Goal: Task Accomplishment & Management: Use online tool/utility

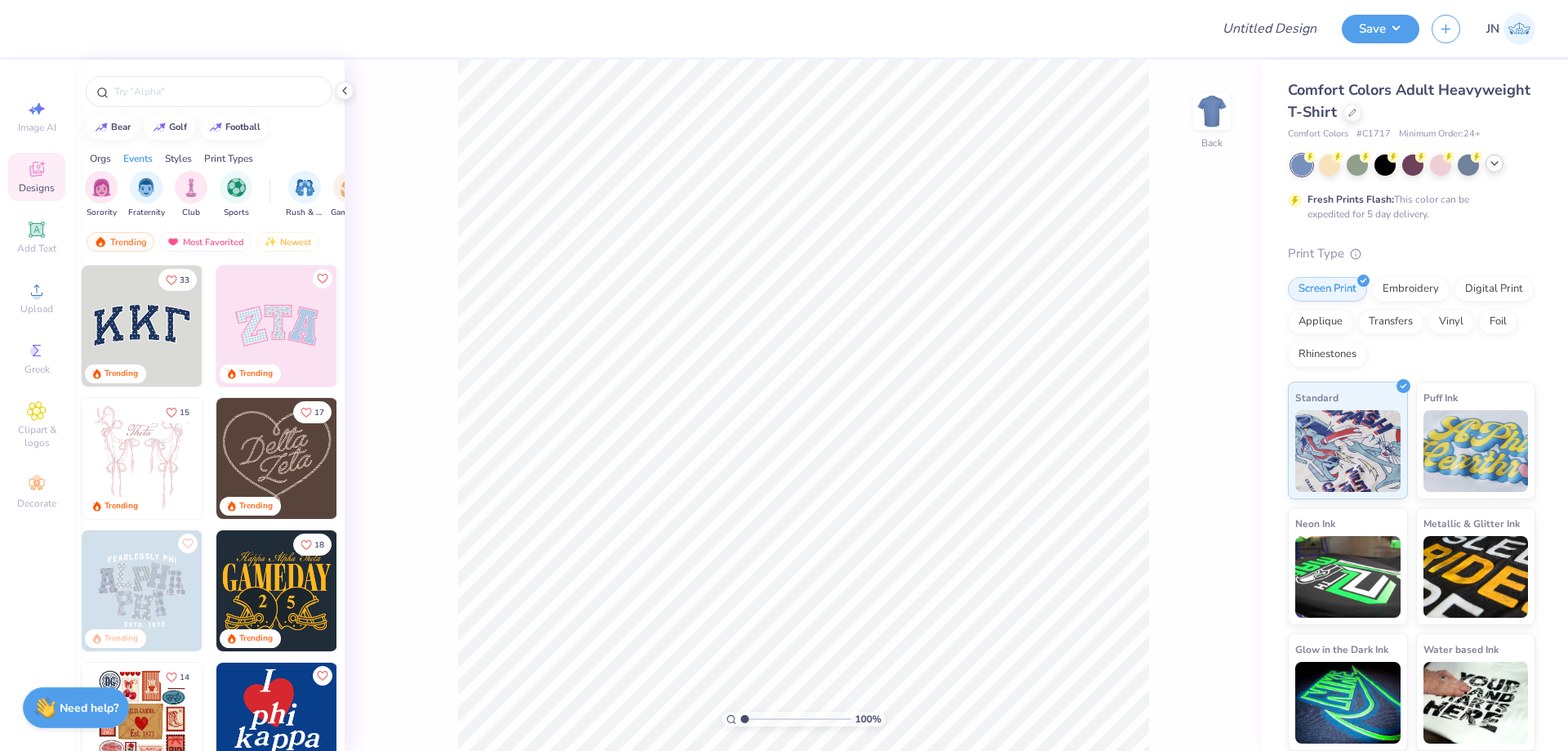
click at [1499, 161] on icon at bounding box center [1494, 164] width 13 height 13
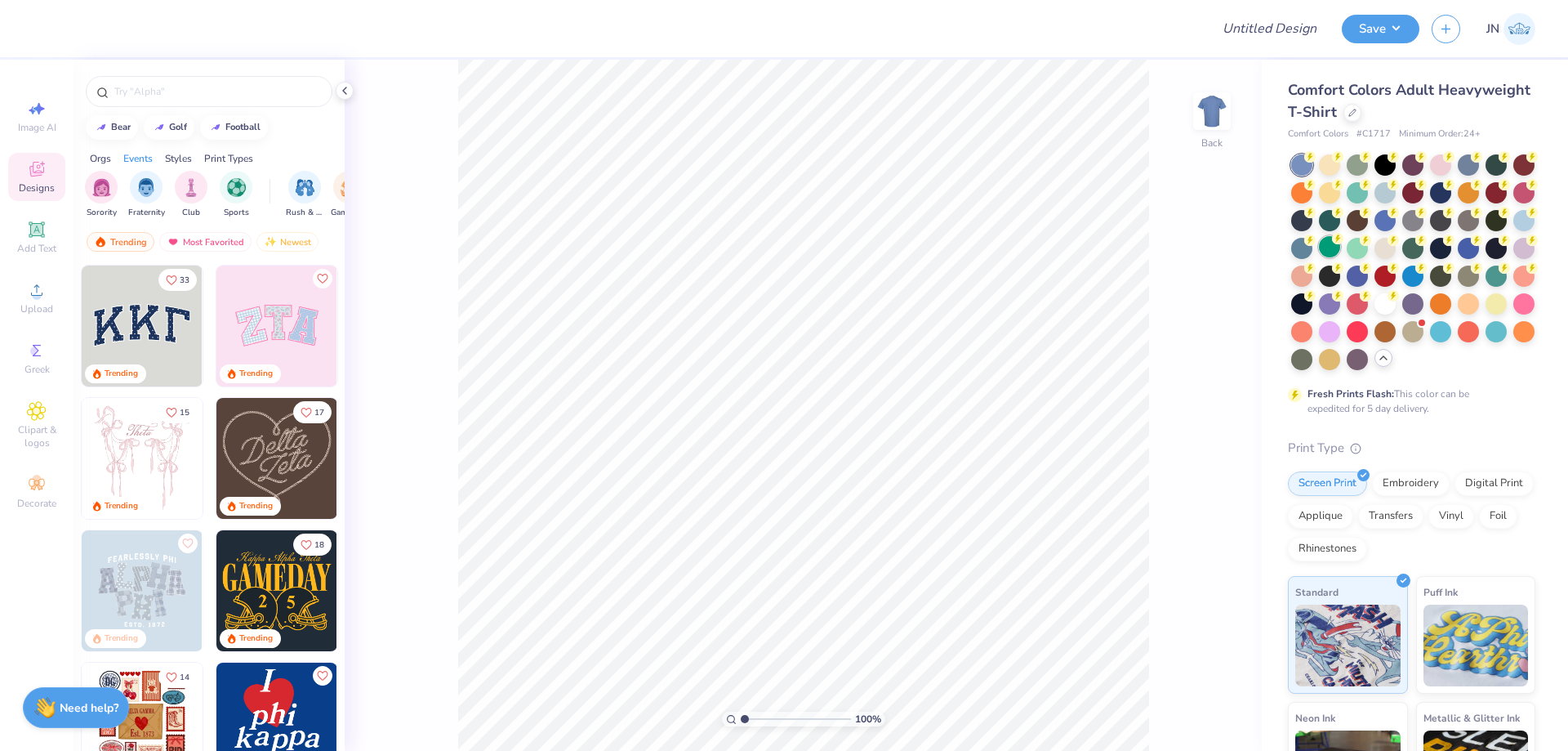
click at [1340, 238] on div at bounding box center [1329, 246] width 21 height 21
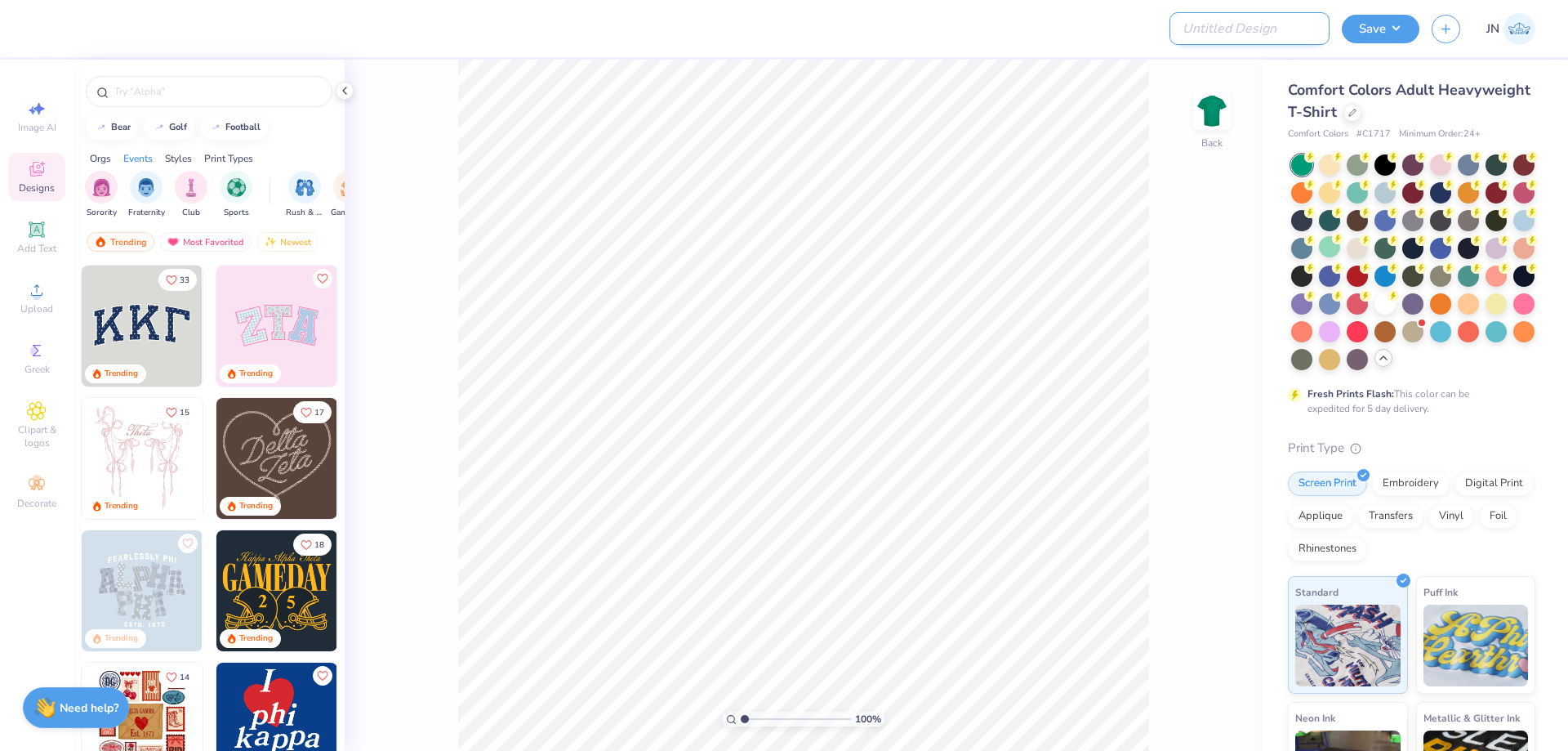
click at [1255, 33] on input "Design Title" at bounding box center [1249, 29] width 160 height 33
paste input "FPS239327"
type input "FPS239327"
click at [1126, 44] on div at bounding box center [621, 29] width 1152 height 57
click at [1356, 114] on icon at bounding box center [1352, 111] width 9 height 9
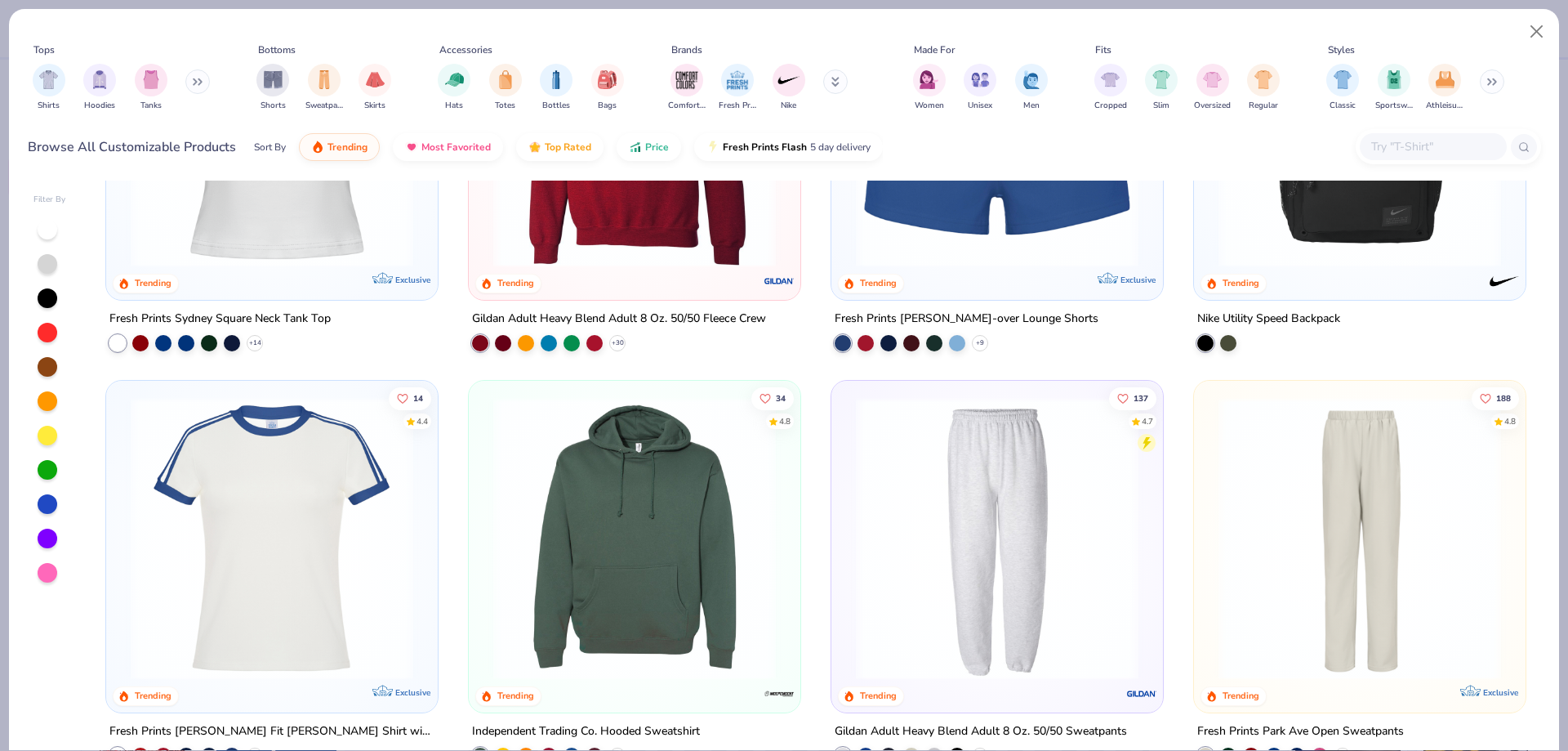
scroll to position [2042, 0]
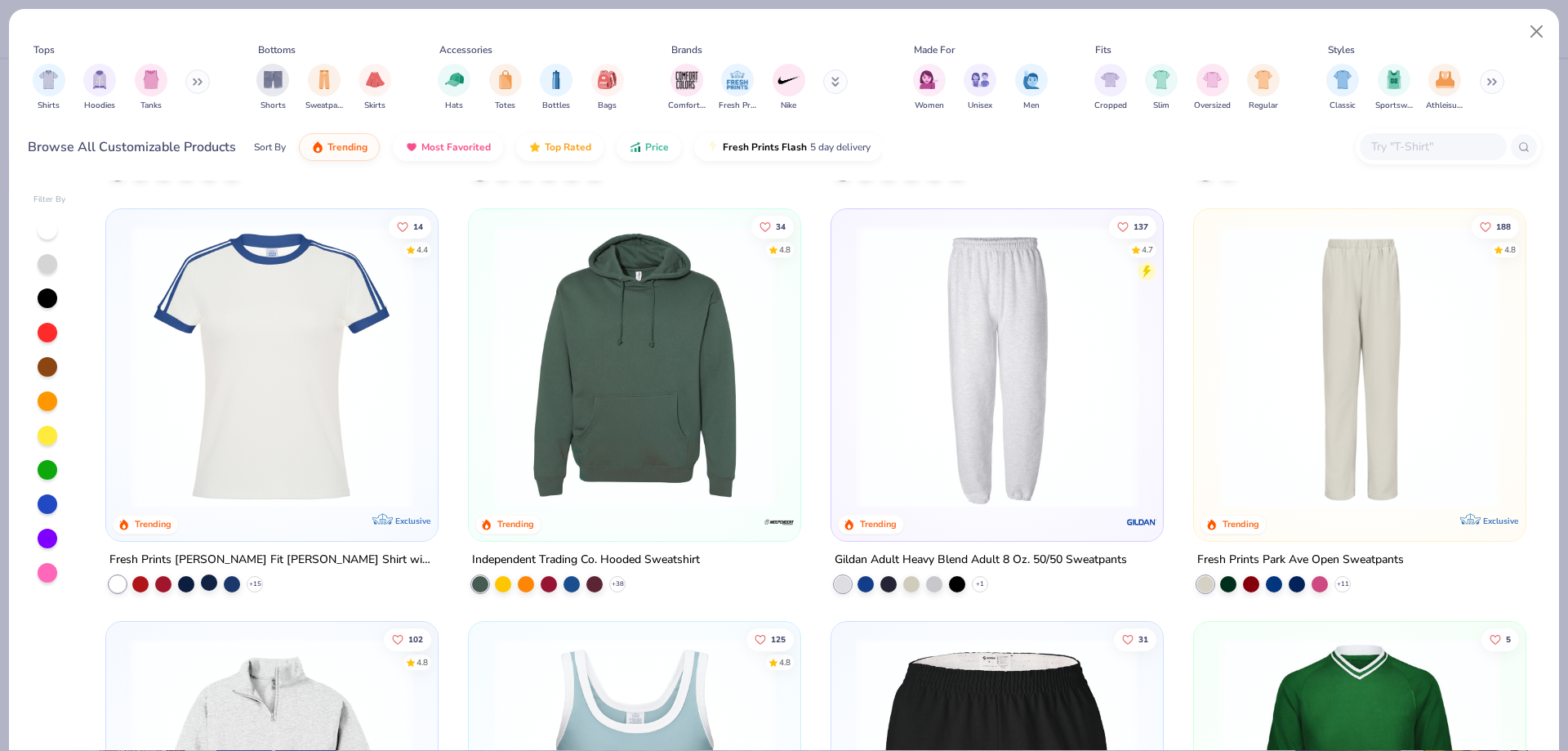
click at [201, 581] on div at bounding box center [209, 581] width 16 height 16
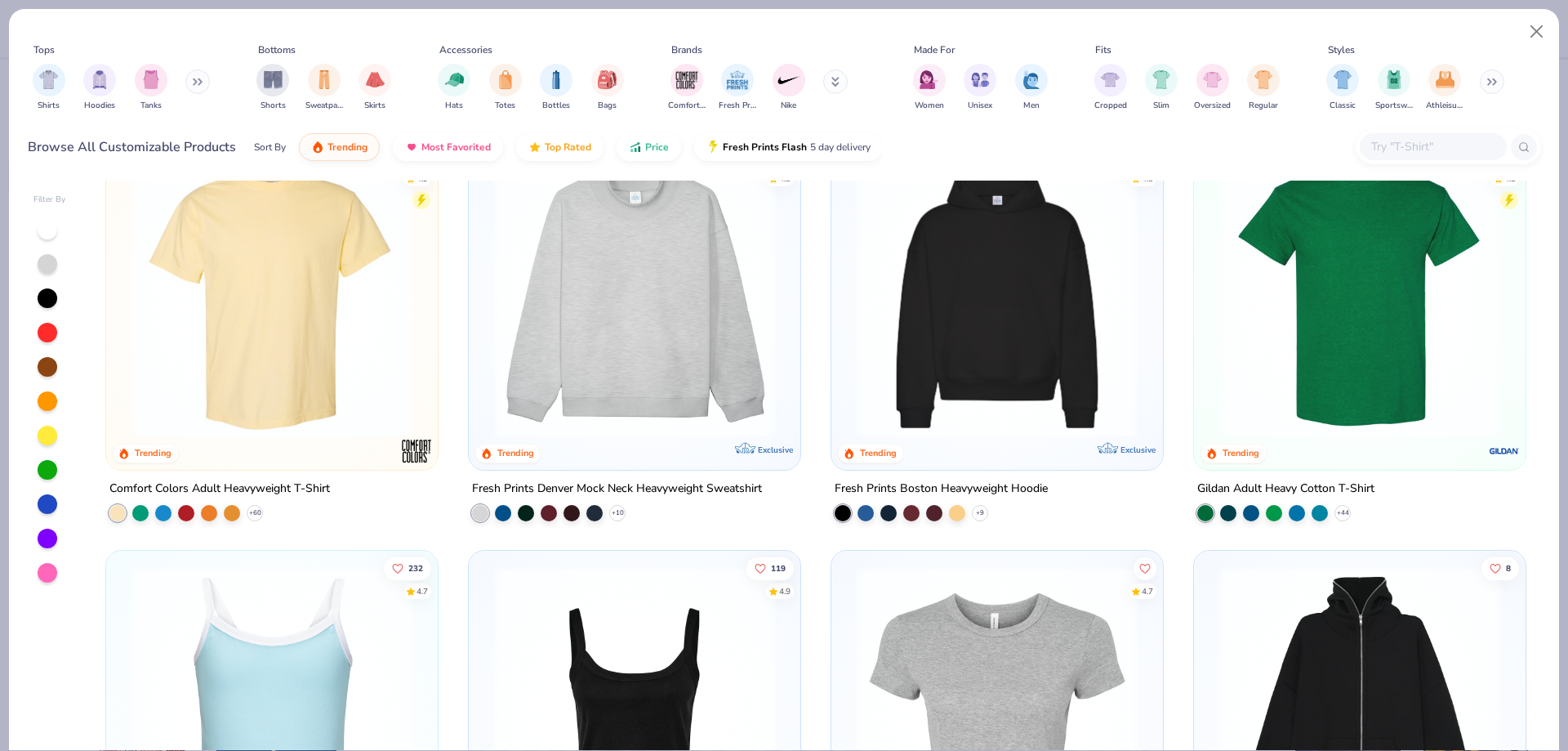
scroll to position [0, 0]
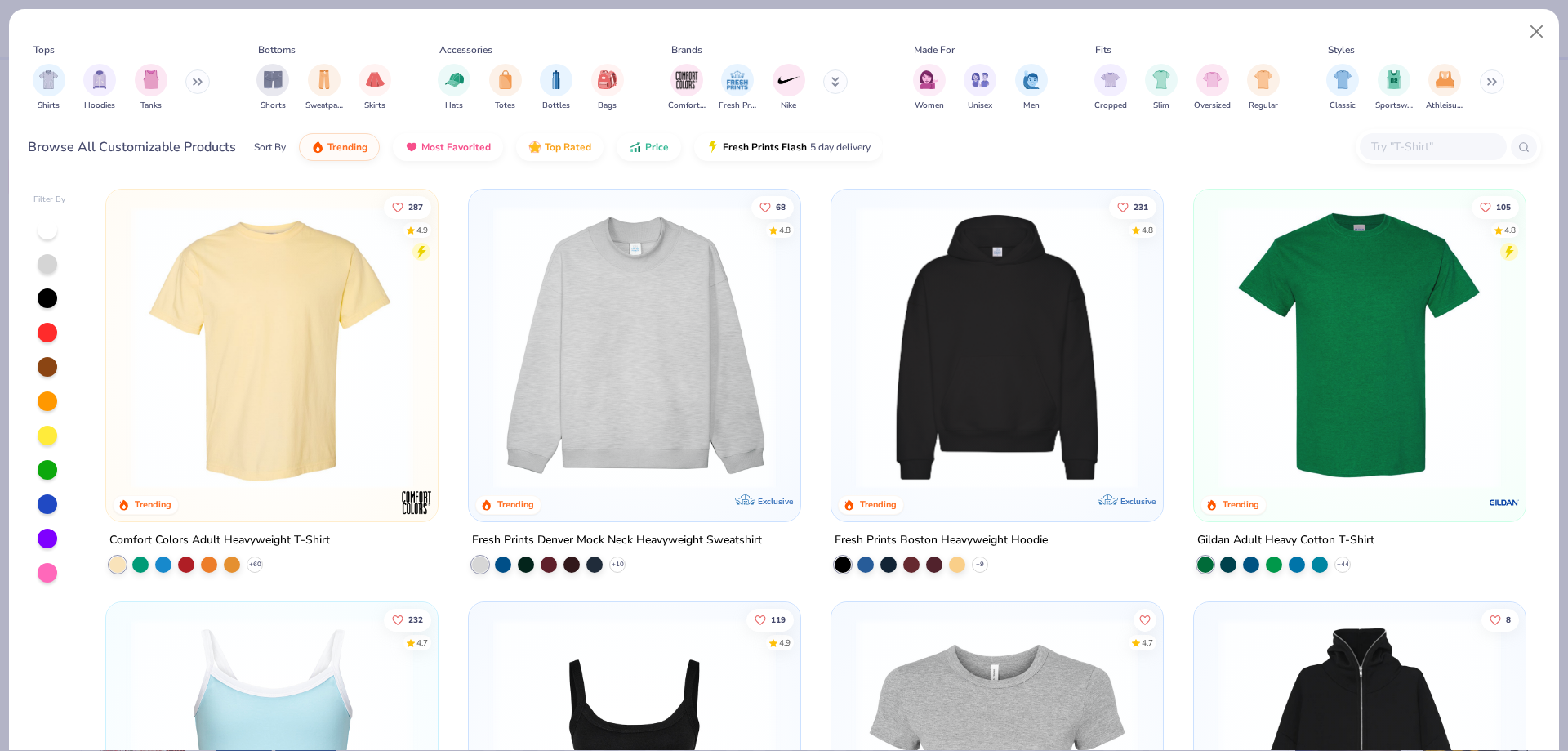
click at [1456, 153] on input "text" at bounding box center [1432, 147] width 125 height 19
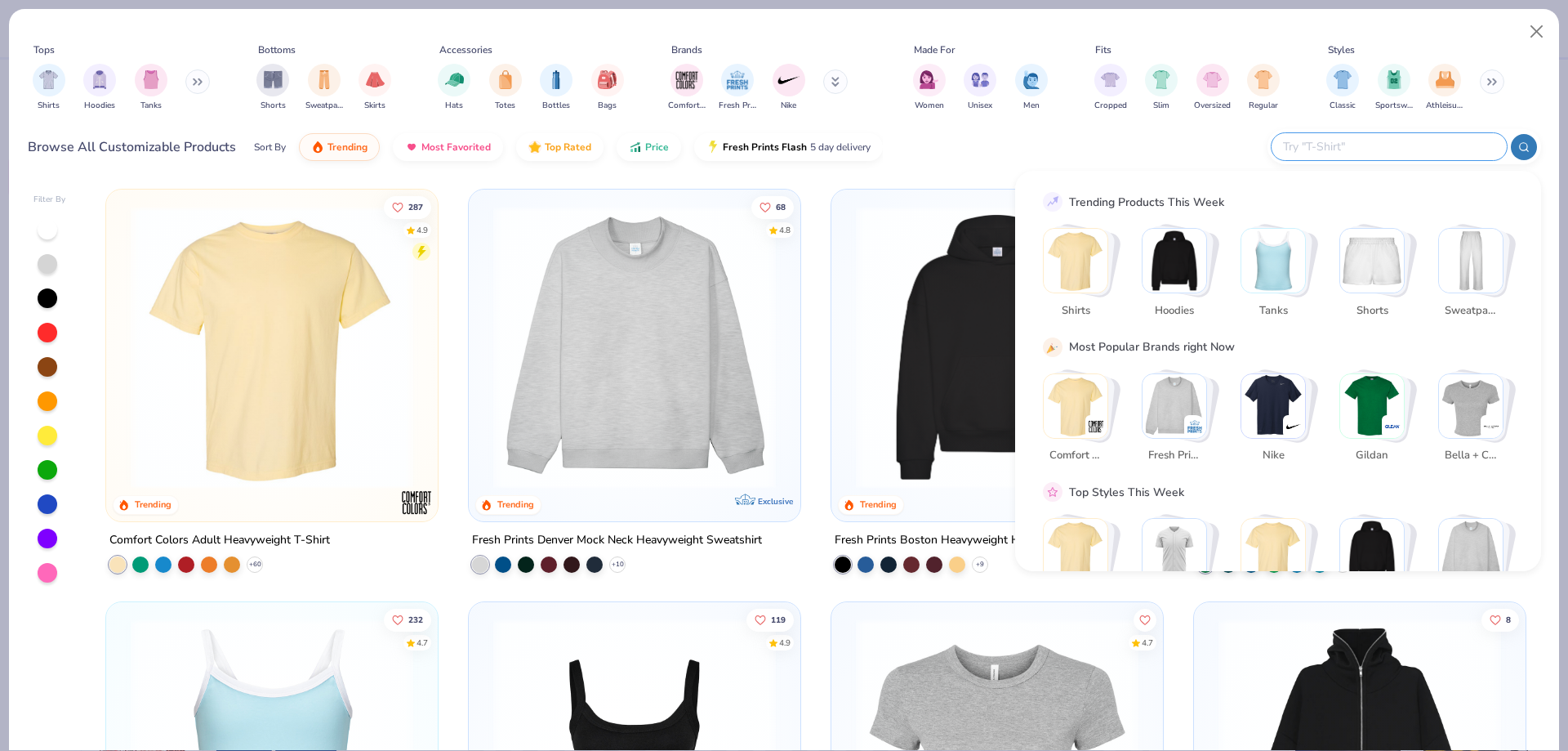
click at [1039, 141] on div "Browse All Customizable Products Sort By Trending Most Favorited Top Rated Pric…" at bounding box center [784, 148] width 1513 height 46
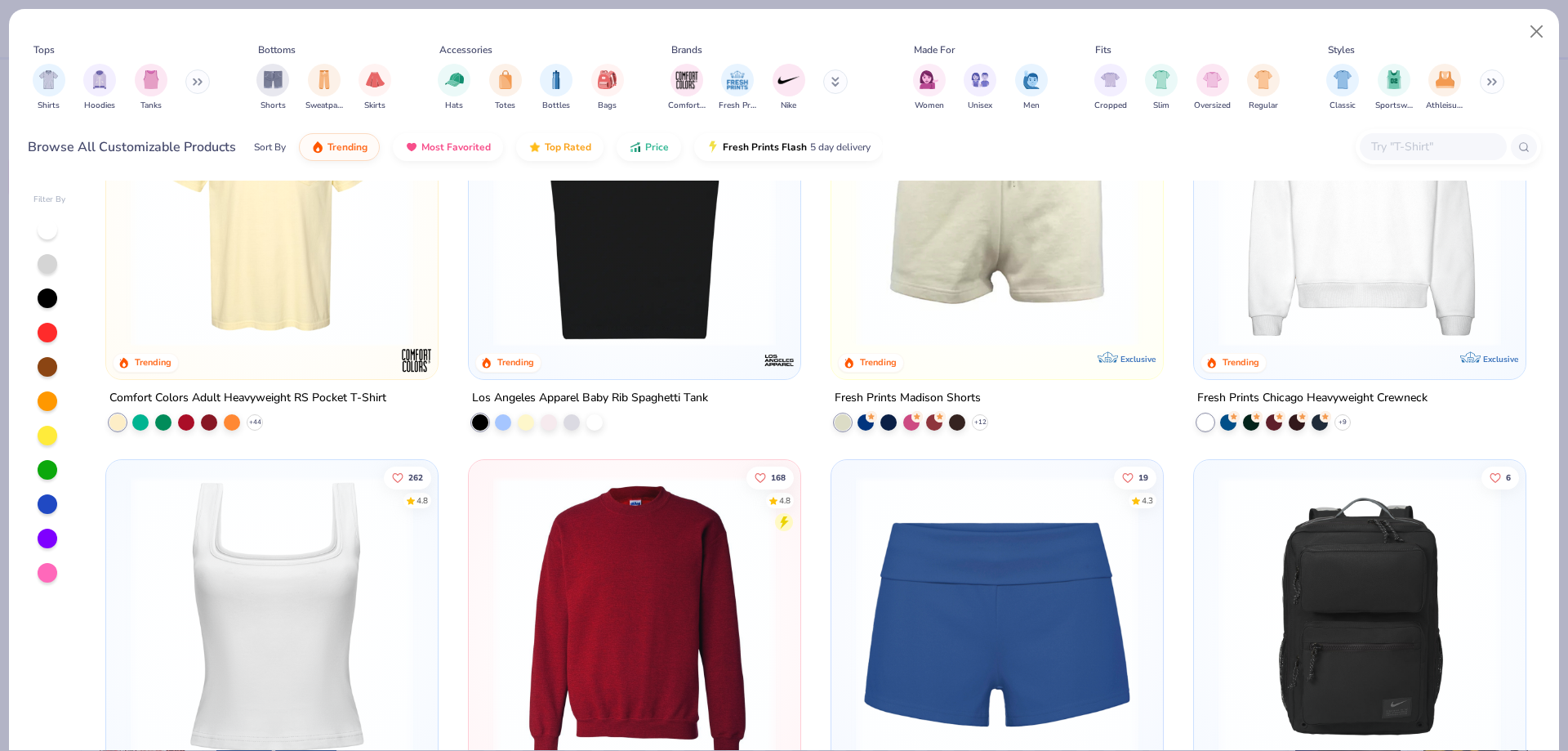
scroll to position [1225, 0]
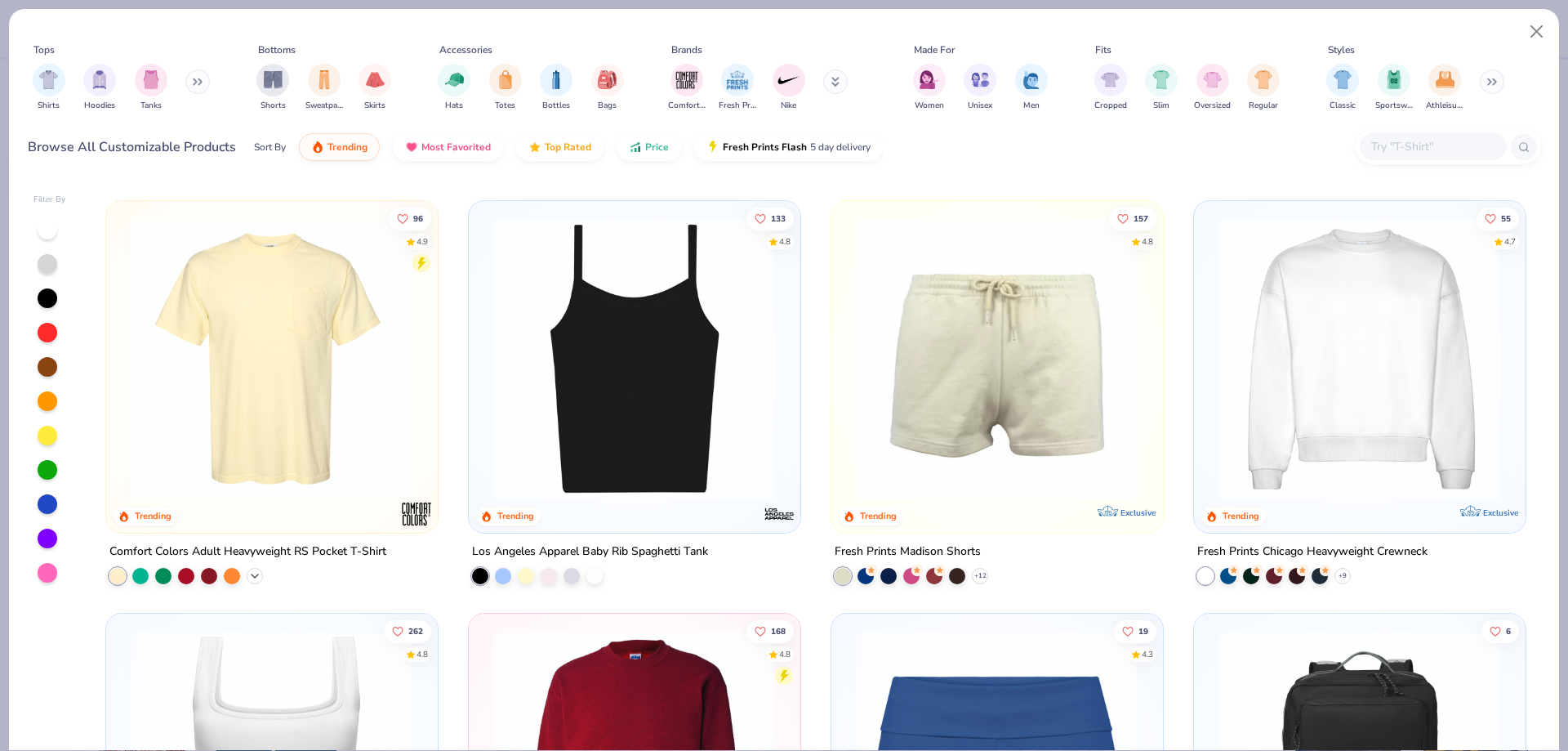
click at [248, 576] on icon at bounding box center [255, 576] width 13 height 13
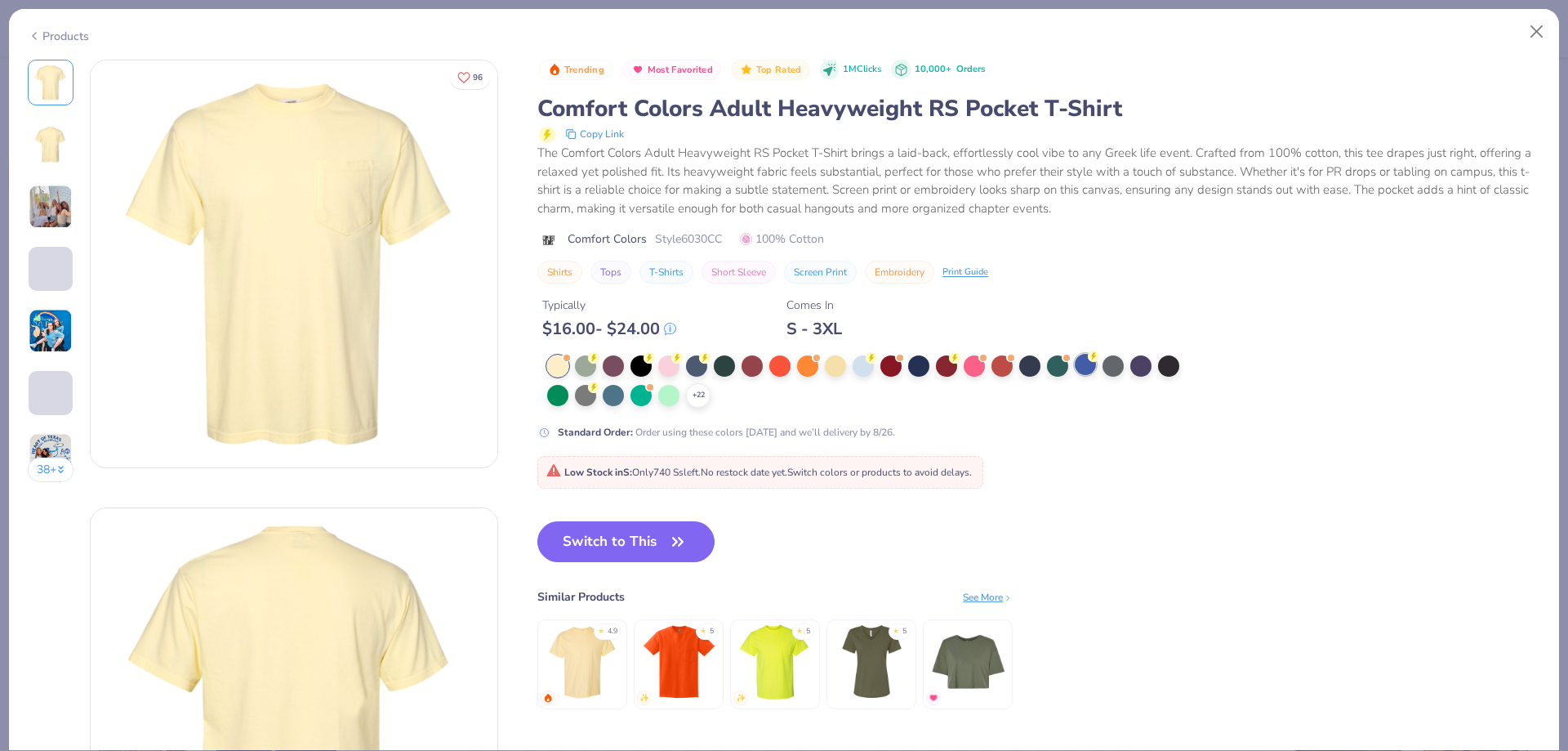
click at [1089, 371] on div at bounding box center [1085, 364] width 21 height 21
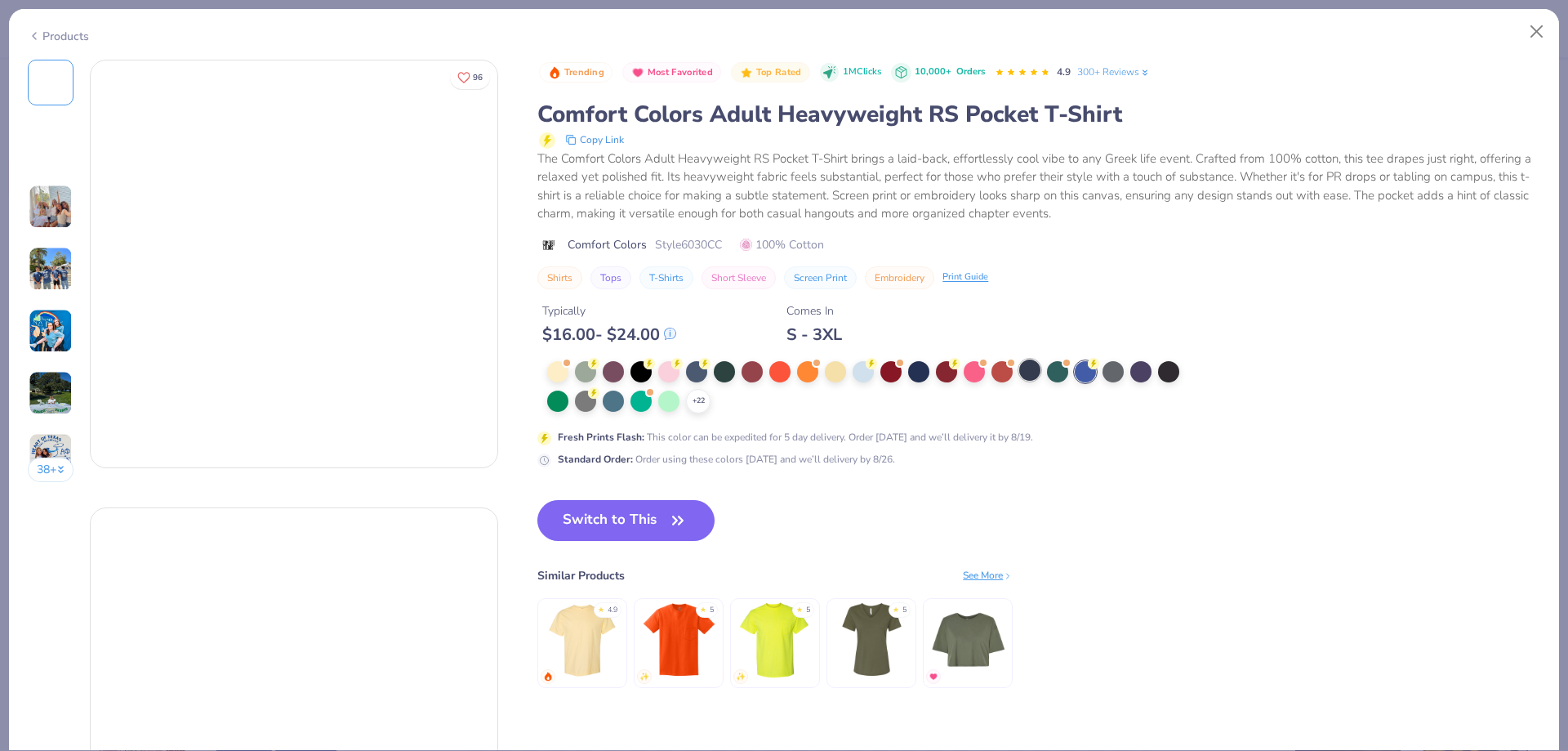
click at [1030, 366] on div at bounding box center [1030, 370] width 21 height 21
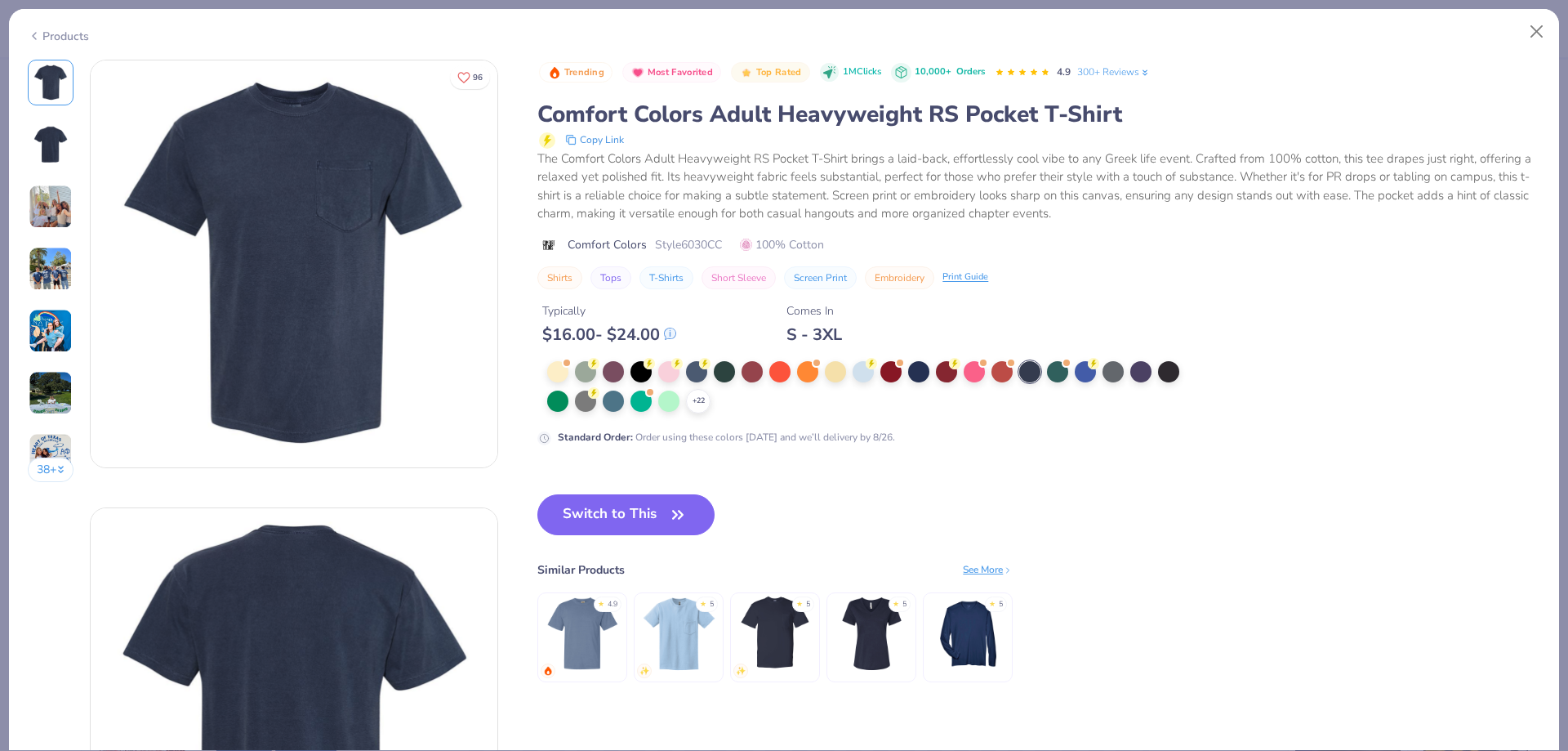
click at [6, 463] on div "Products 38 + 96 KC Kappa Delta, College of Charleston AU Alpha Tau Omega, Pepp…" at bounding box center [784, 376] width 1568 height 751
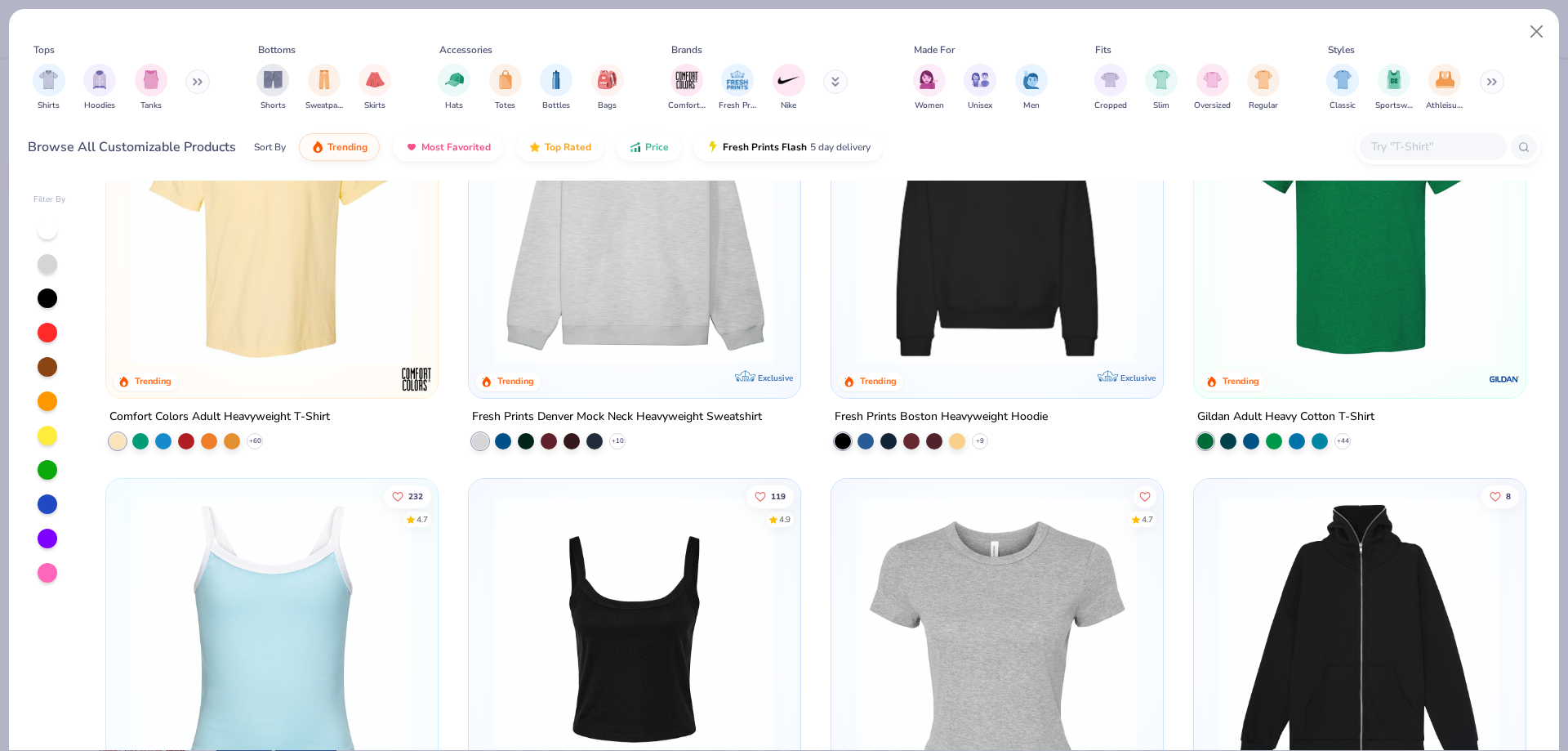
scroll to position [164, 0]
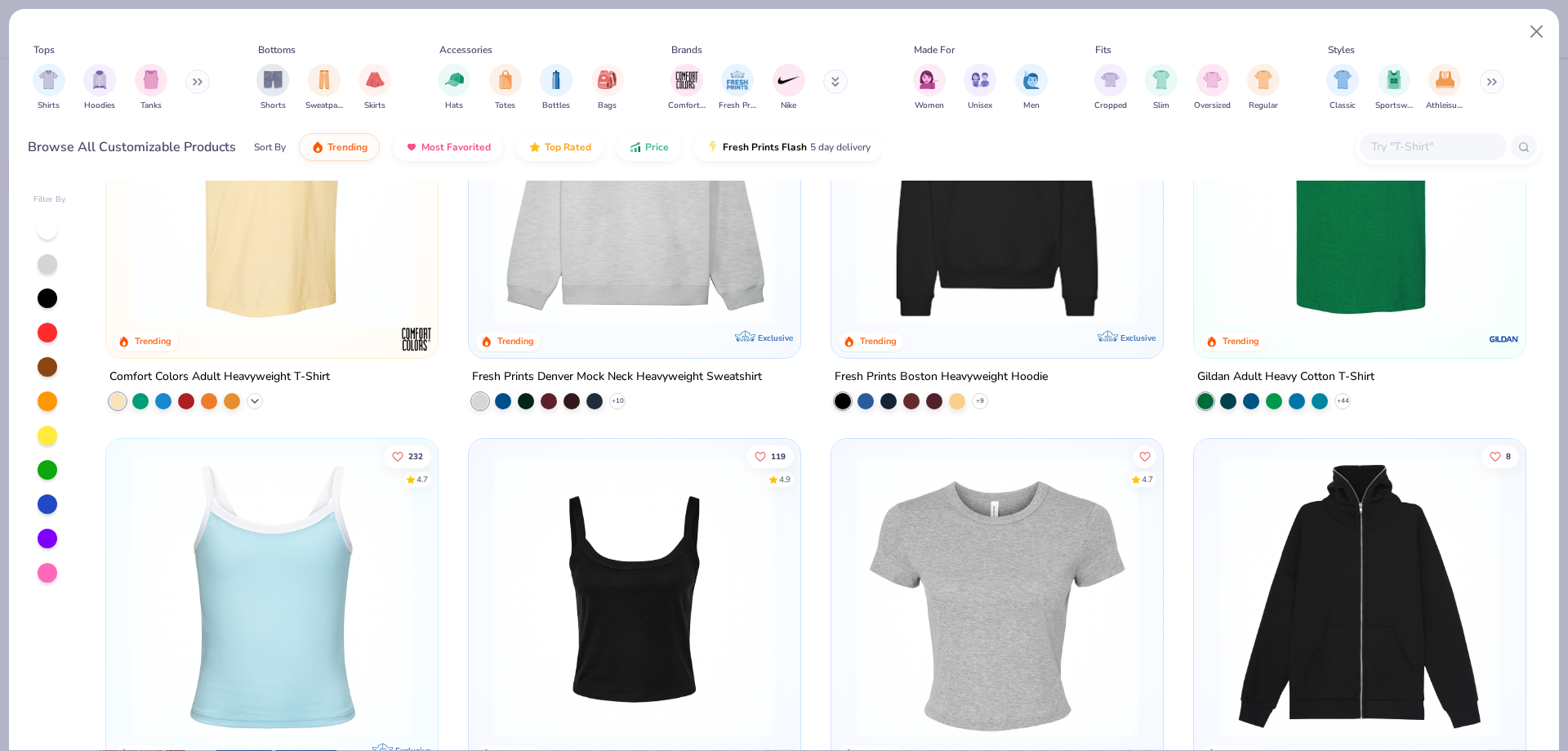
click at [254, 403] on icon at bounding box center [255, 401] width 13 height 13
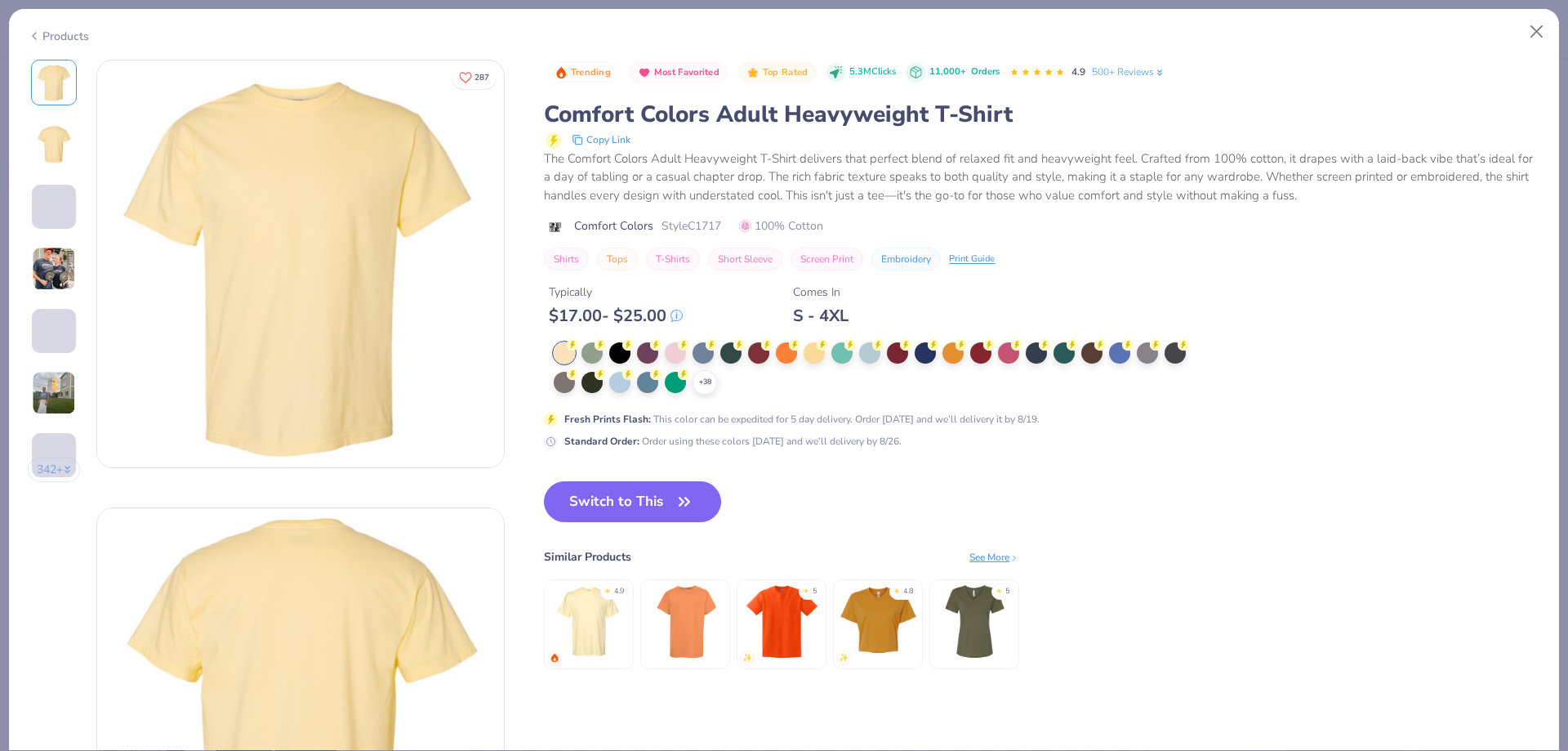
click at [920, 341] on div "Trending Most Favorited Top Rated 5.3M Clicks 11,000+ Orders 4.9 500+ Reviews C…" at bounding box center [1042, 254] width 996 height 390
drag, startPoint x: 928, startPoint y: 353, endPoint x: 767, endPoint y: 386, distance: 164.3
click at [928, 353] on div at bounding box center [925, 353] width 21 height 21
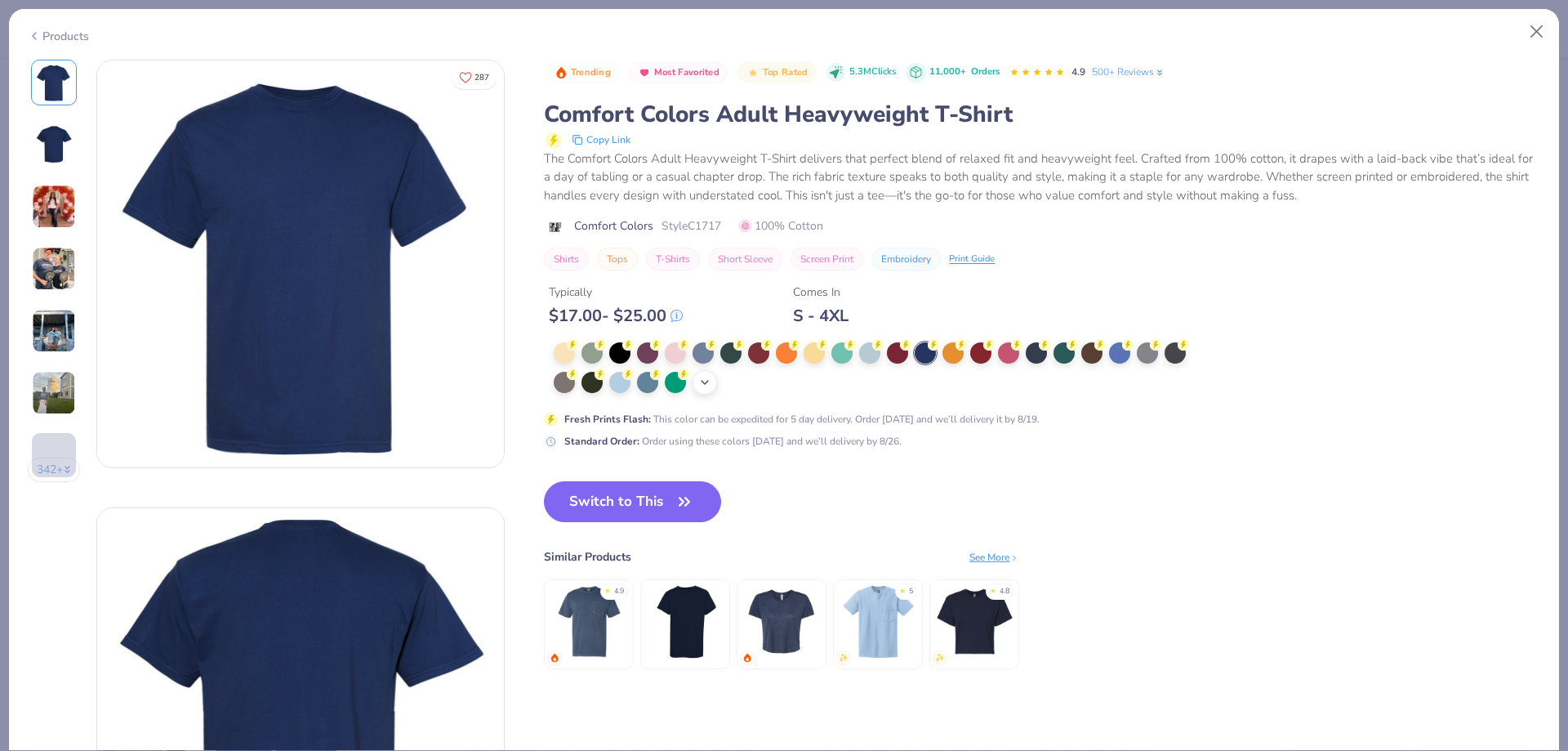
click at [712, 379] on icon at bounding box center [705, 382] width 13 height 13
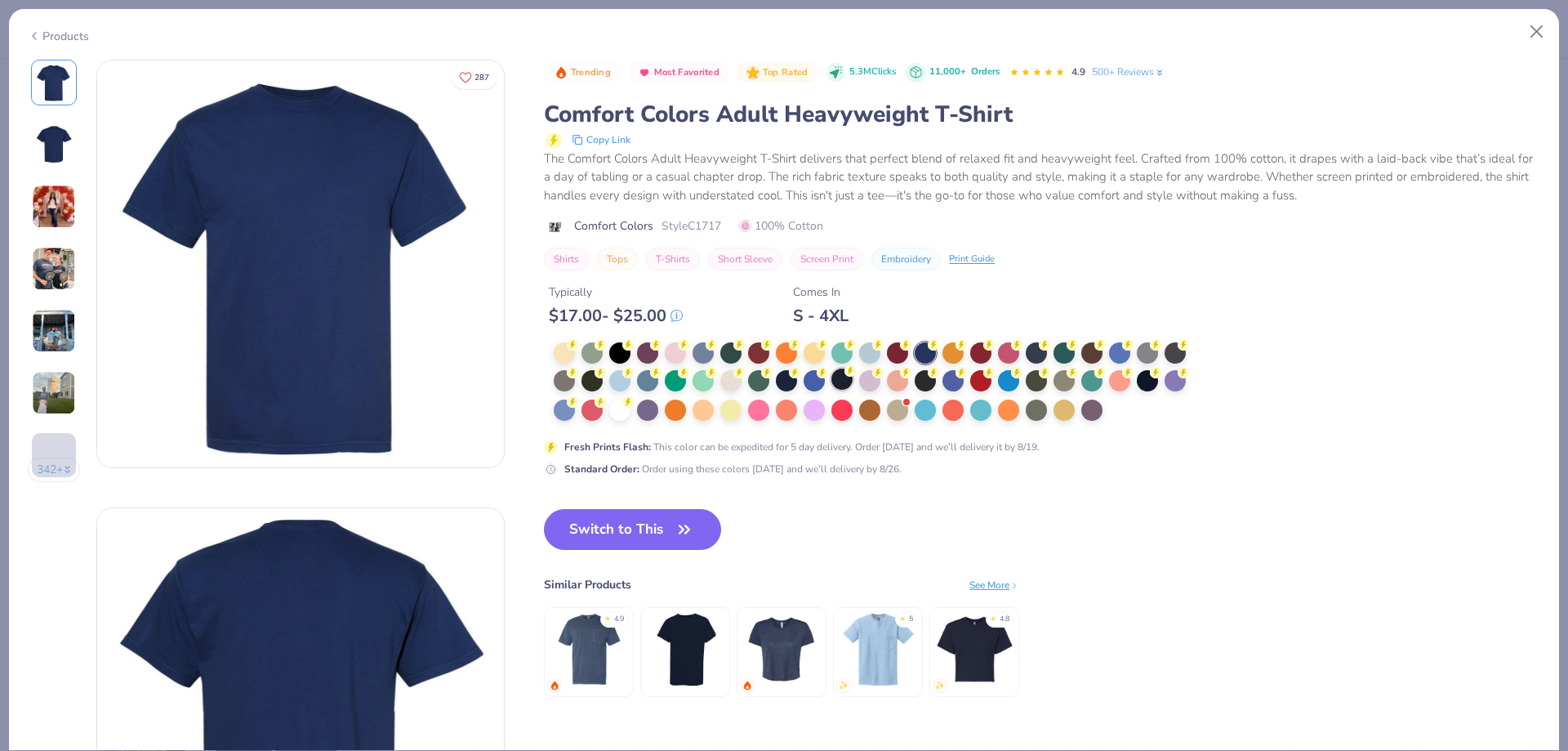
click at [843, 370] on div at bounding box center [842, 379] width 21 height 21
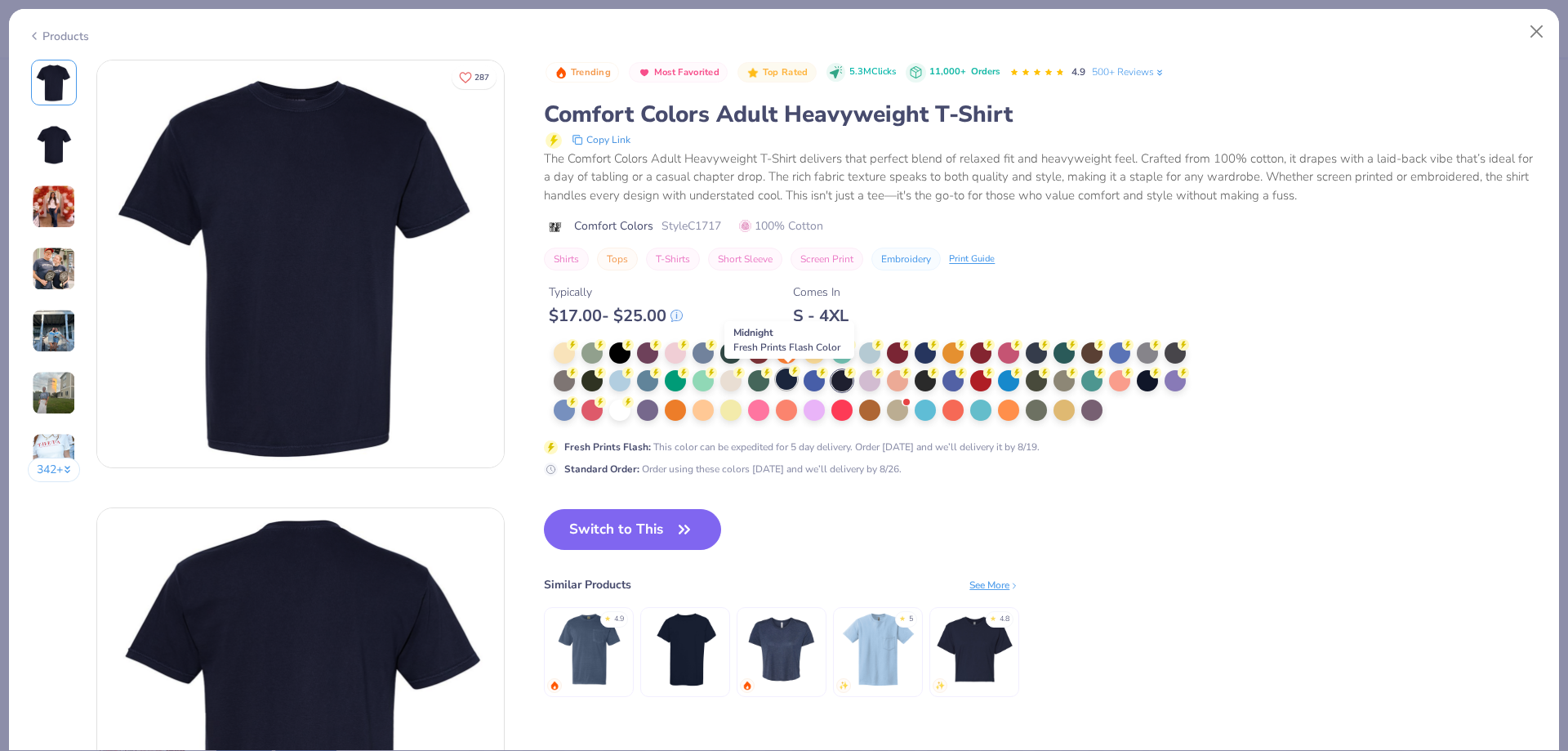
click at [779, 381] on div at bounding box center [786, 379] width 21 height 21
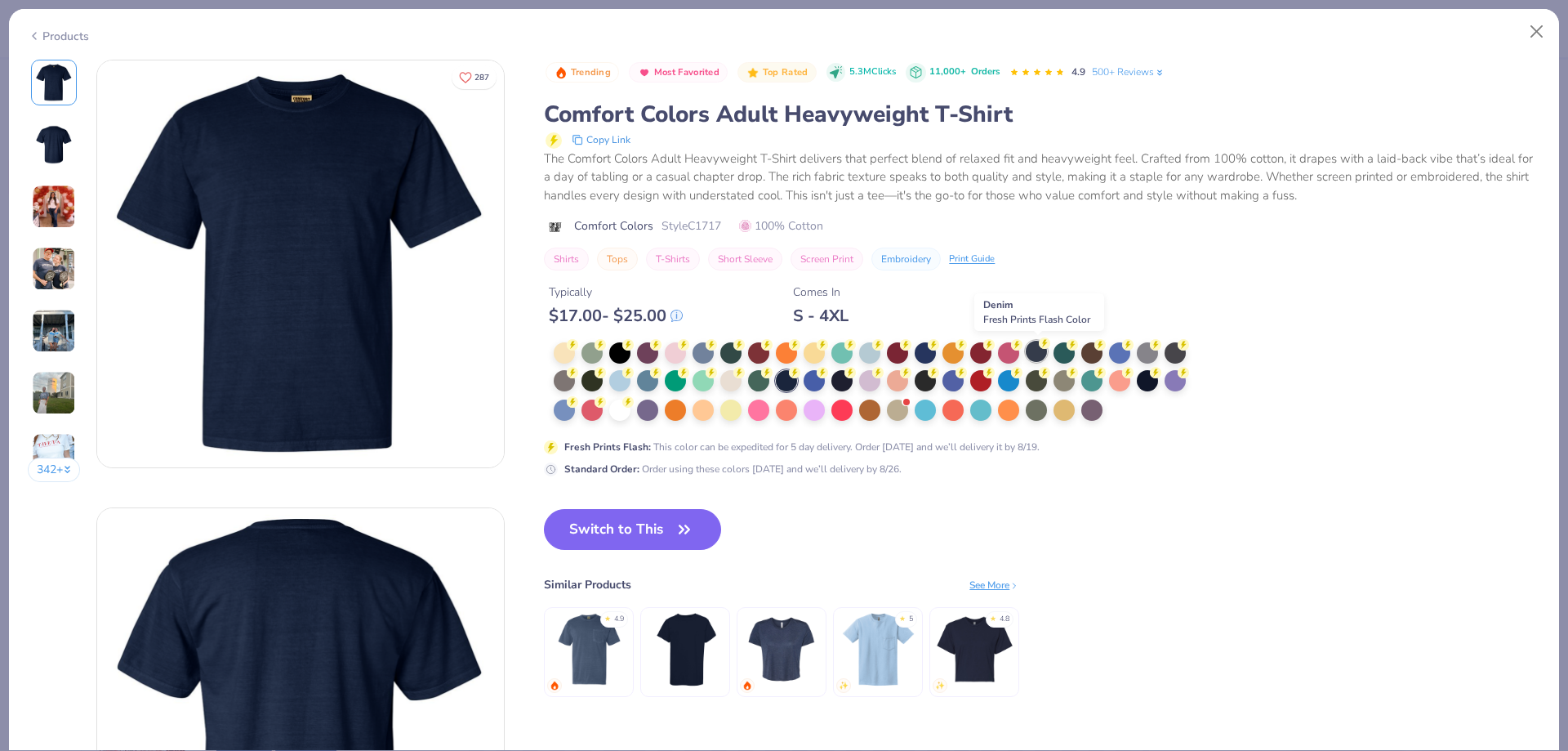
click at [1038, 353] on div at bounding box center [1036, 352] width 21 height 21
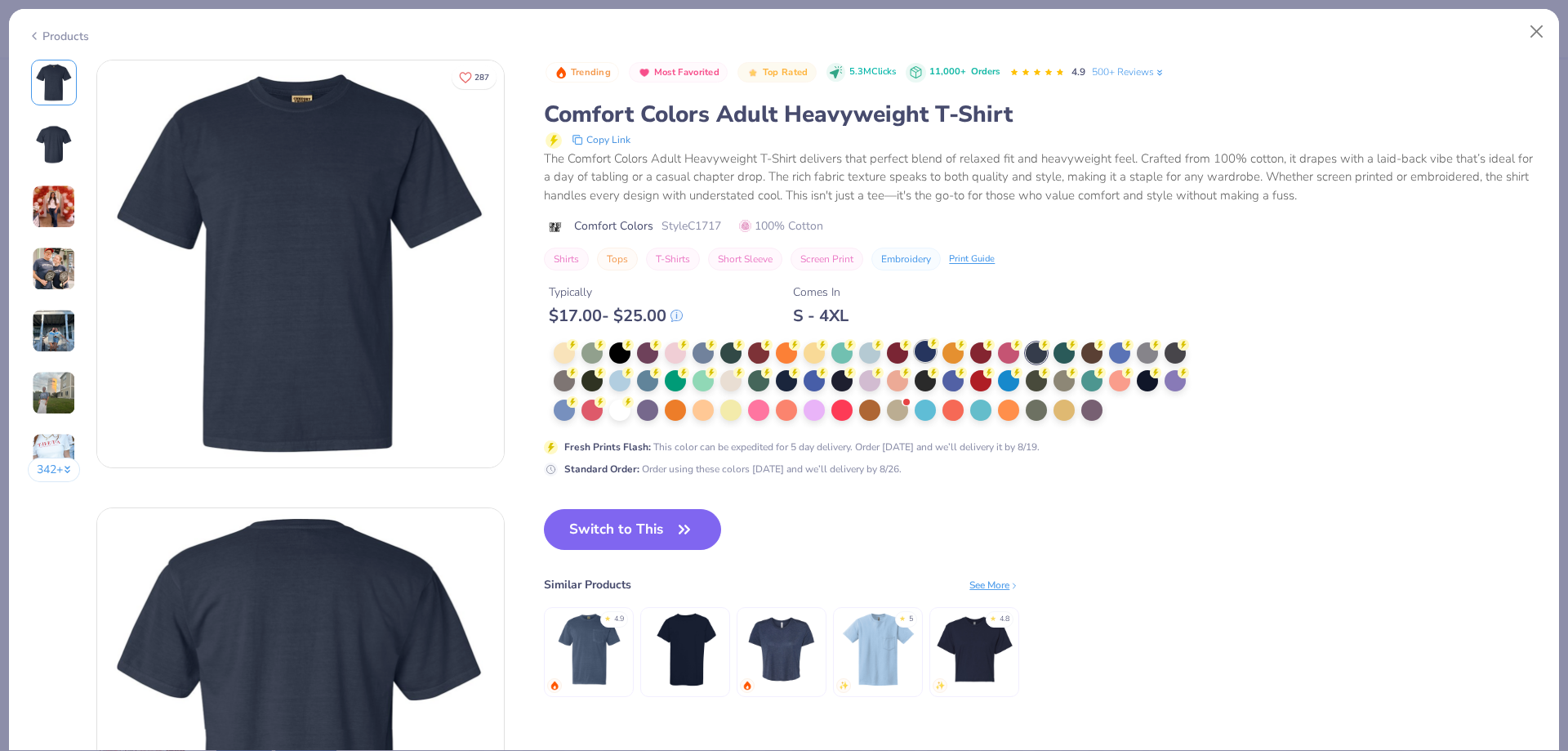
click at [918, 348] on div at bounding box center [925, 352] width 21 height 21
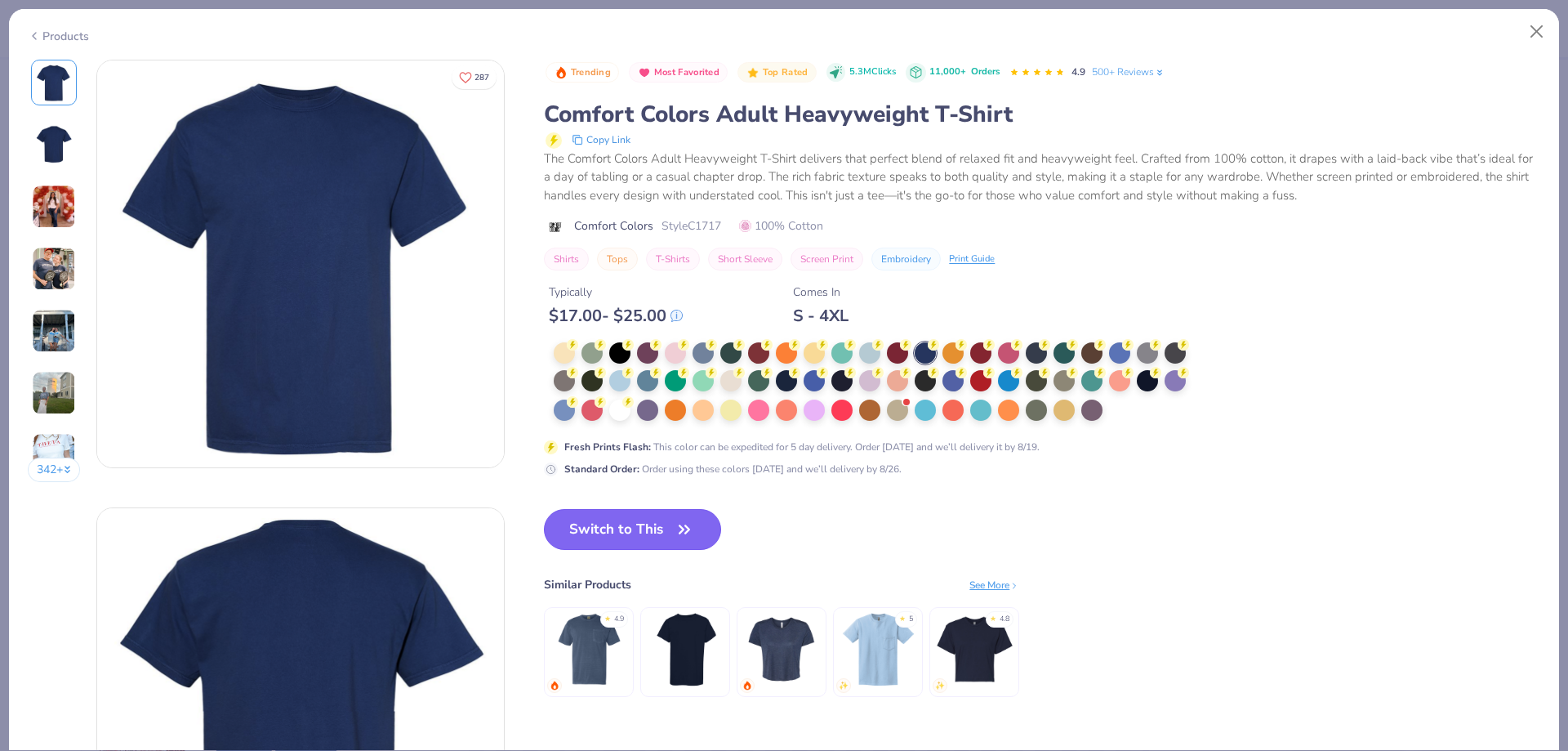
click at [635, 538] on button "Switch to This" at bounding box center [632, 529] width 177 height 41
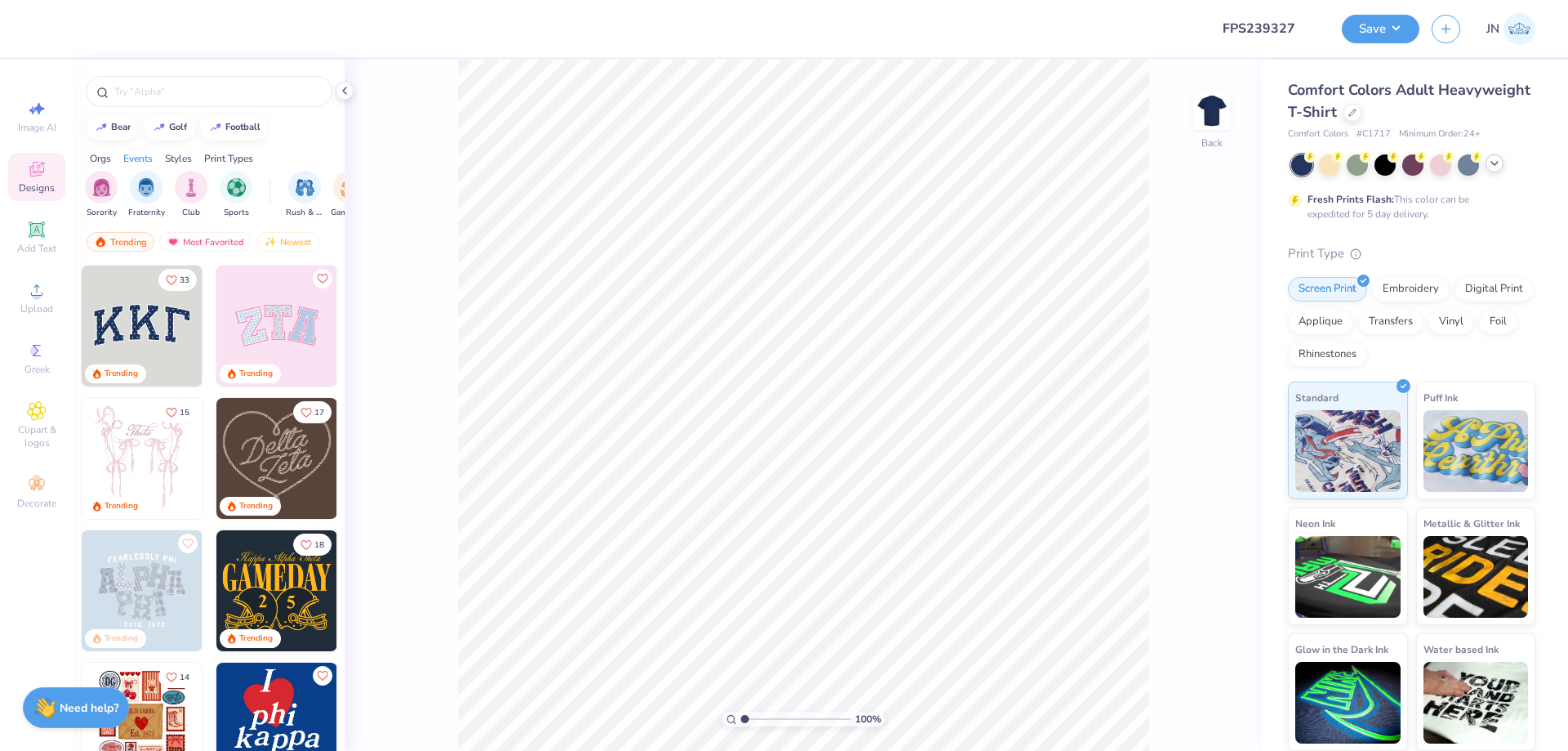
click at [1488, 170] on icon at bounding box center [1494, 164] width 13 height 13
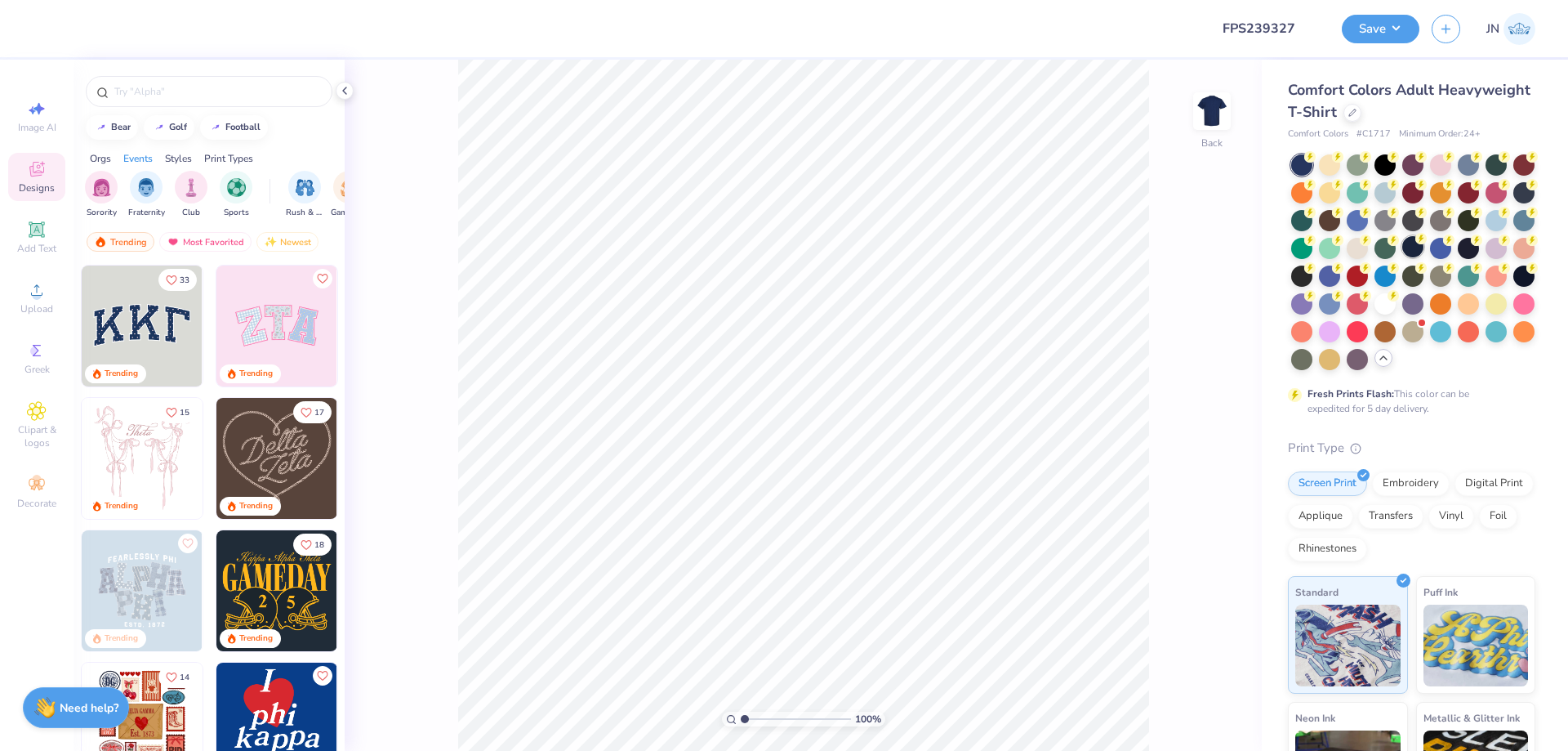
click at [1423, 250] on div at bounding box center [1413, 246] width 21 height 21
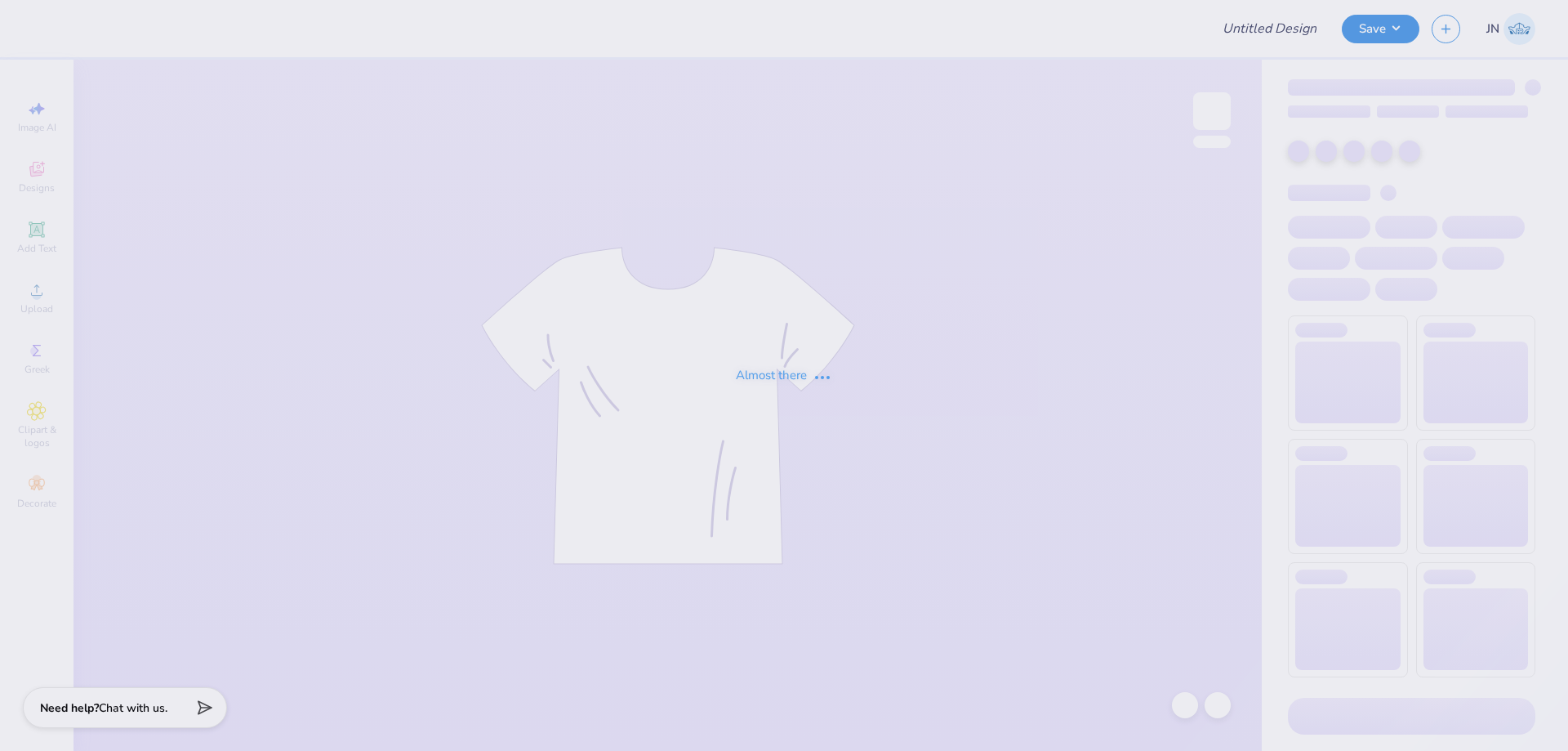
type input "FPS238808"
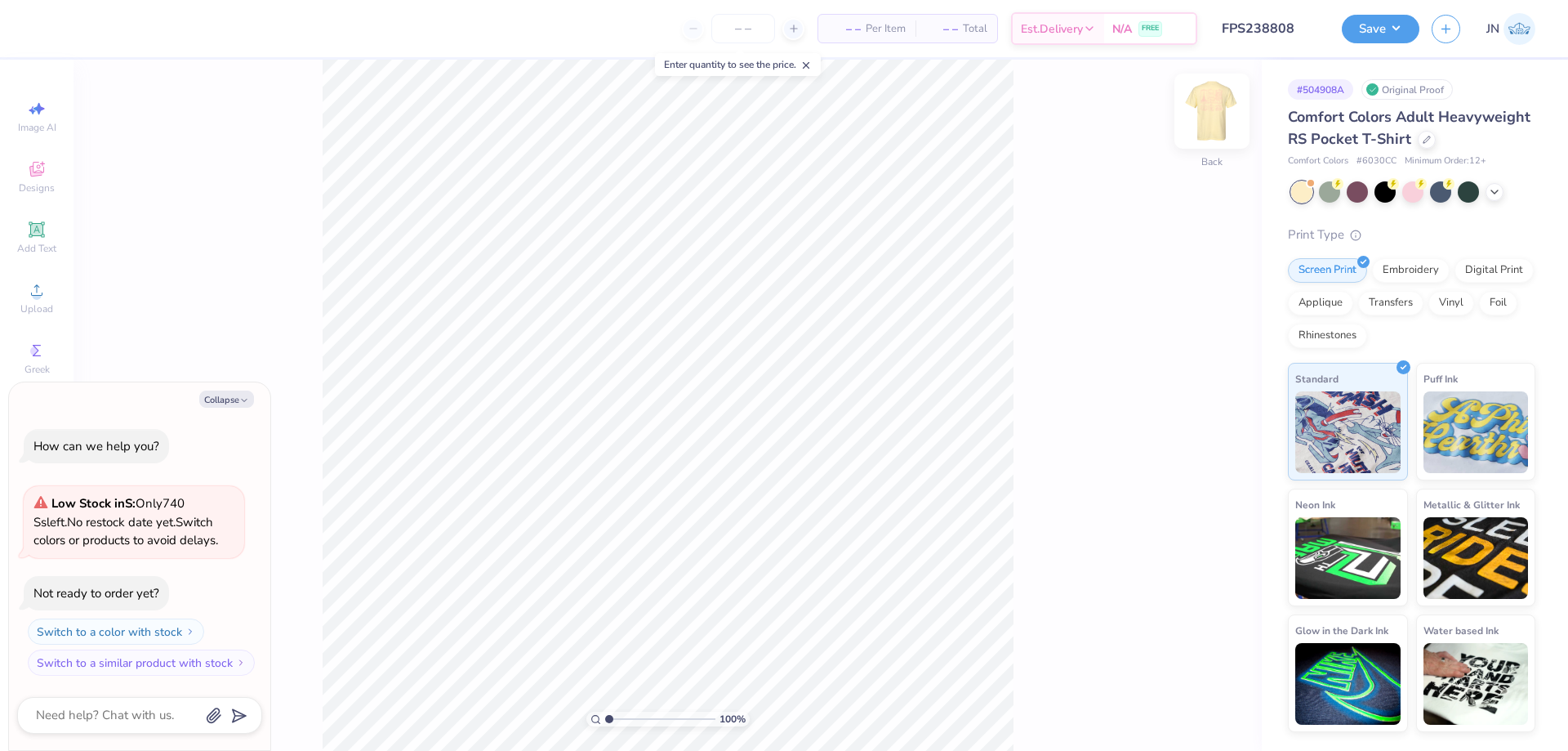
click at [1222, 126] on img at bounding box center [1212, 111] width 65 height 65
click at [233, 396] on button "Collapse" at bounding box center [226, 399] width 55 height 17
type textarea "x"
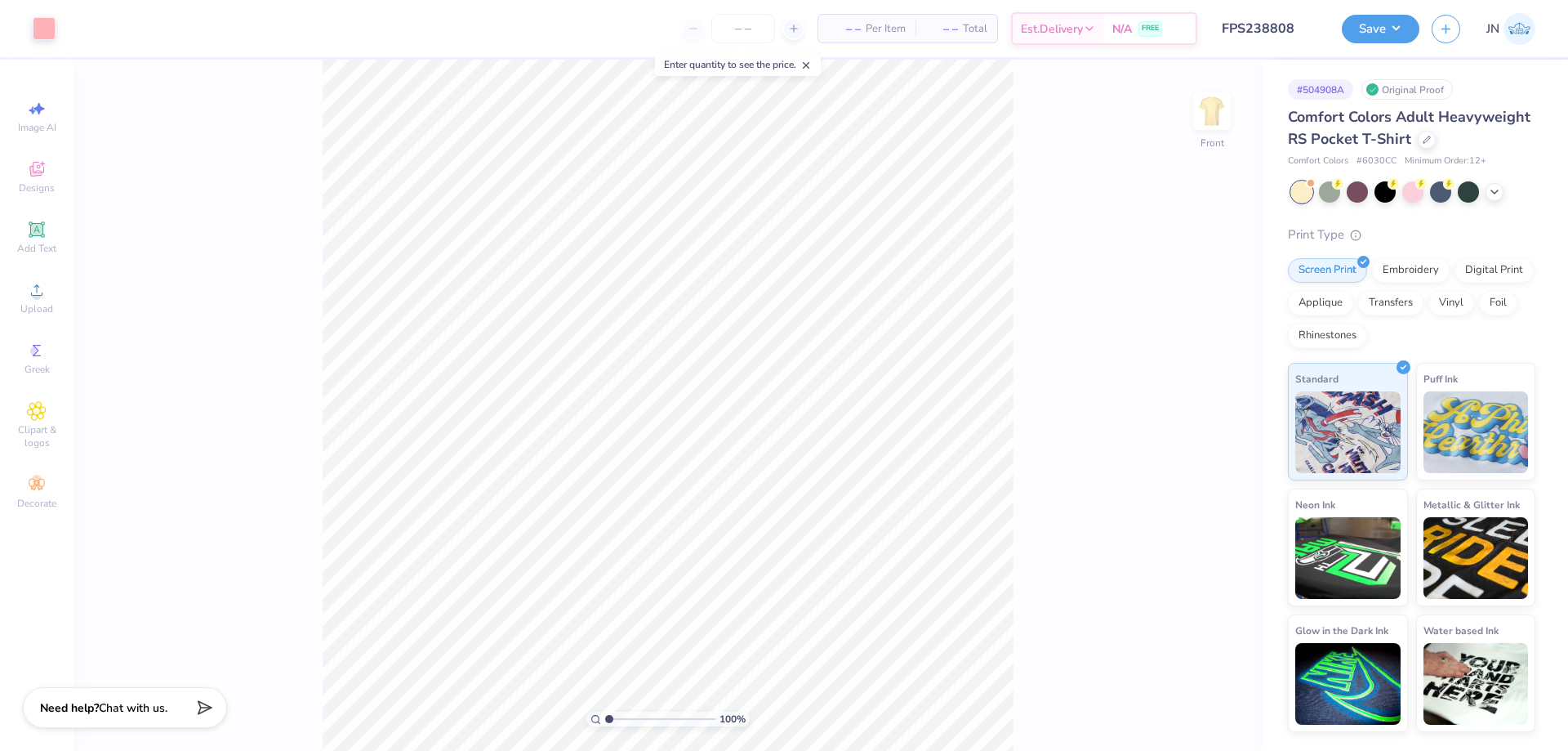
type input "2.9"
click at [629, 717] on input "range" at bounding box center [660, 718] width 110 height 14
click at [1180, 701] on icon at bounding box center [1180, 700] width 3 height 3
click at [1009, 729] on li "Send to Back" at bounding box center [1030, 730] width 128 height 32
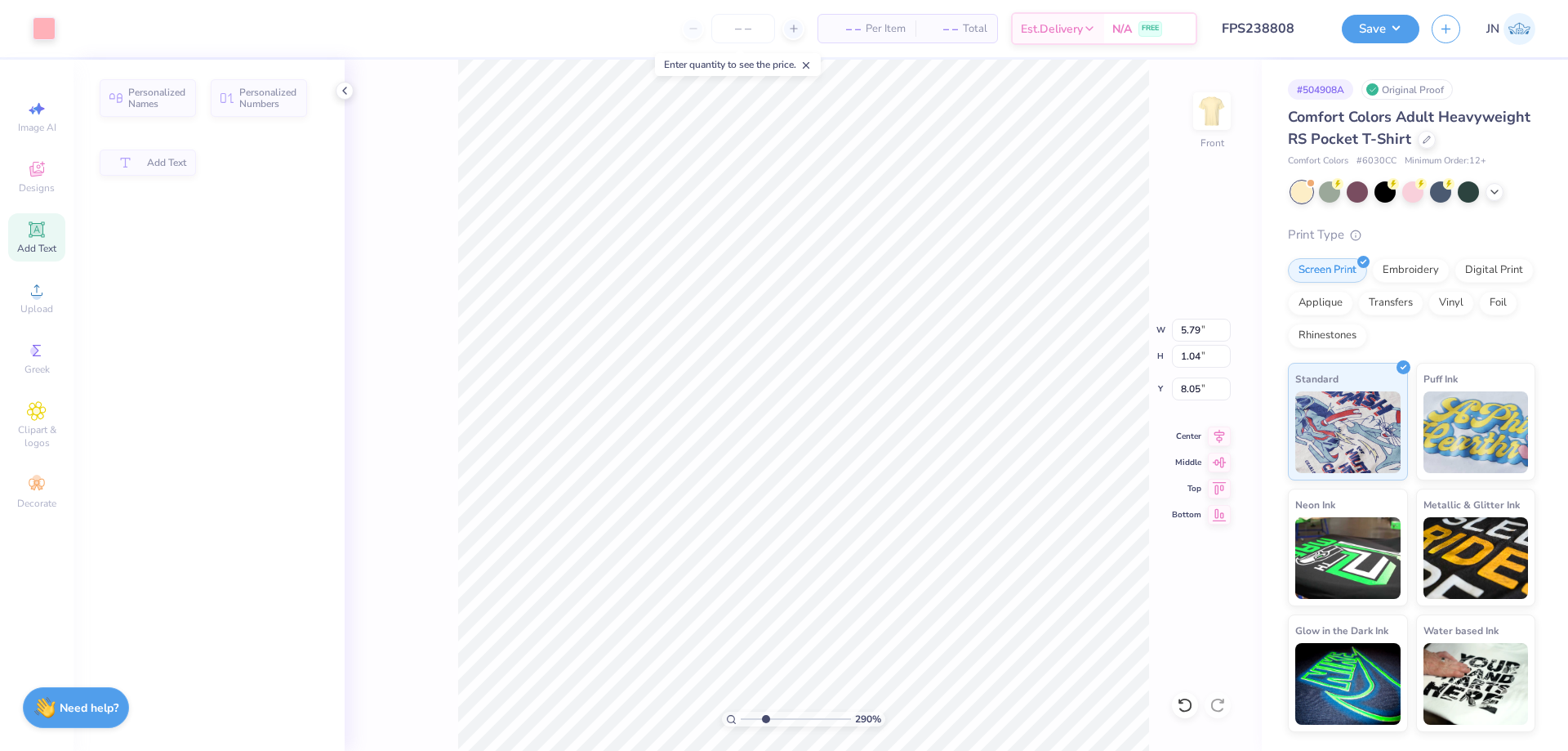
type input "5.79"
type input "1.04"
type input "8.05"
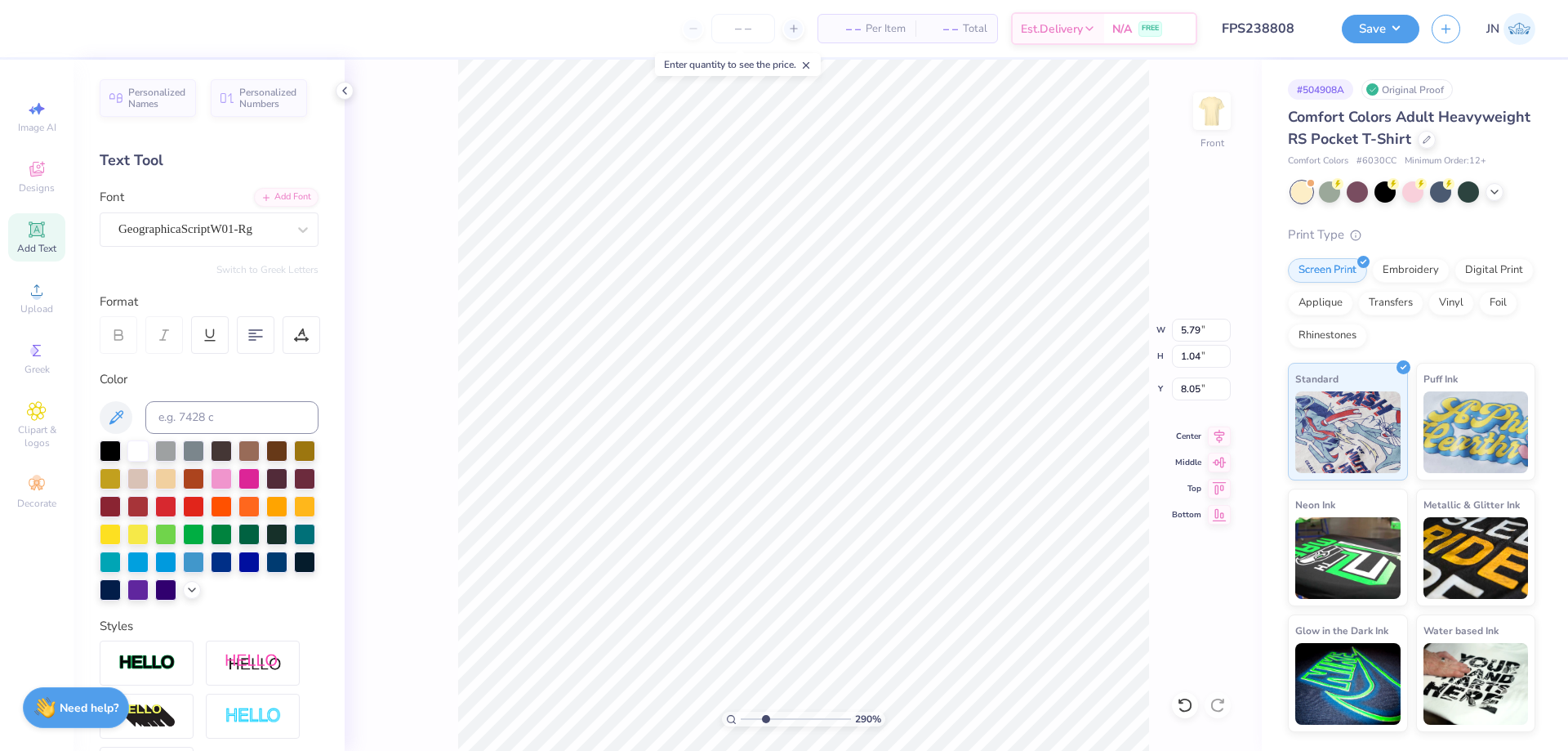
scroll to position [13, 4]
type textarea "Bienvenue dans"
type input "7.15"
type input "1.05"
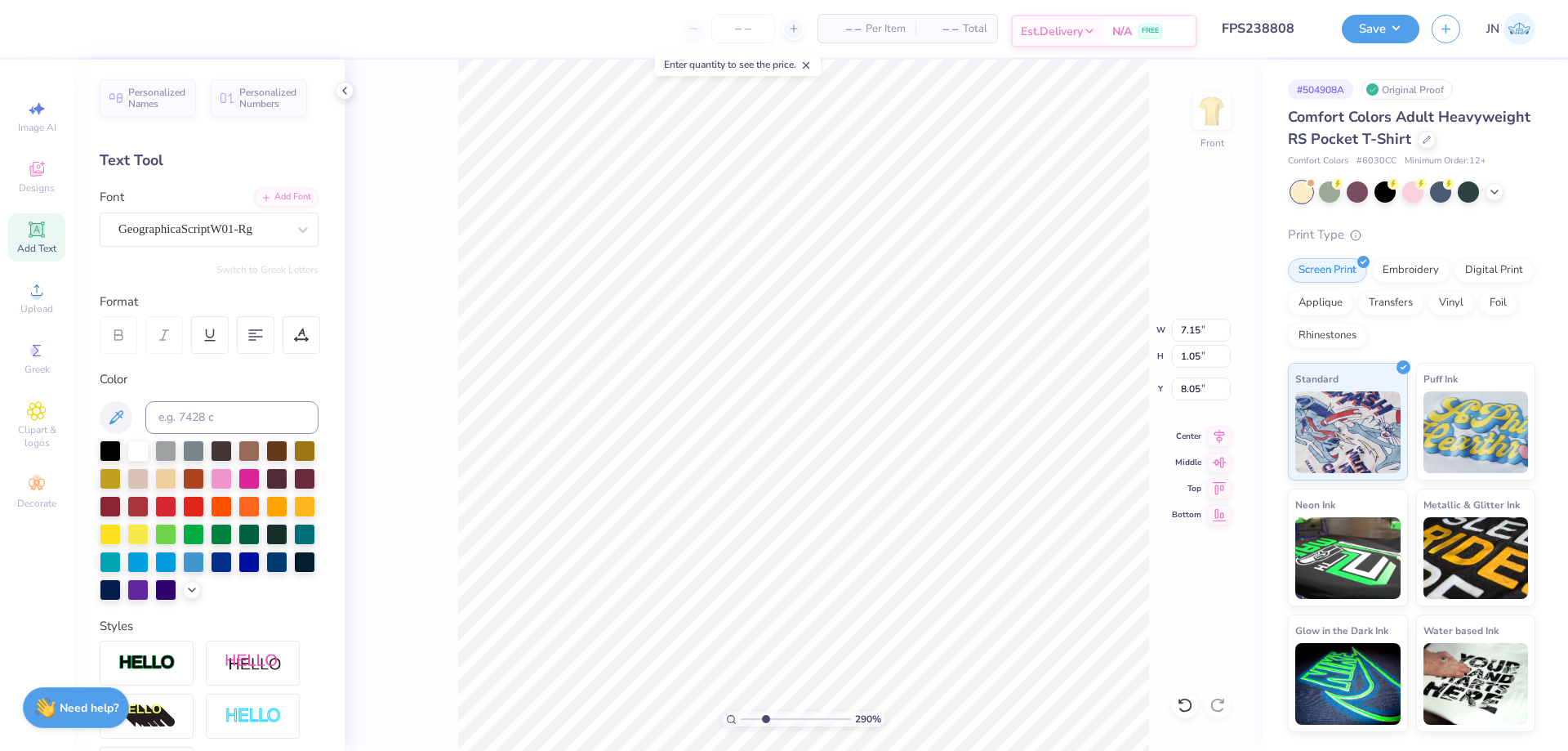
type input "5.67"
type input "0.83"
type input "8.04"
type input "5.12"
type input "0.49"
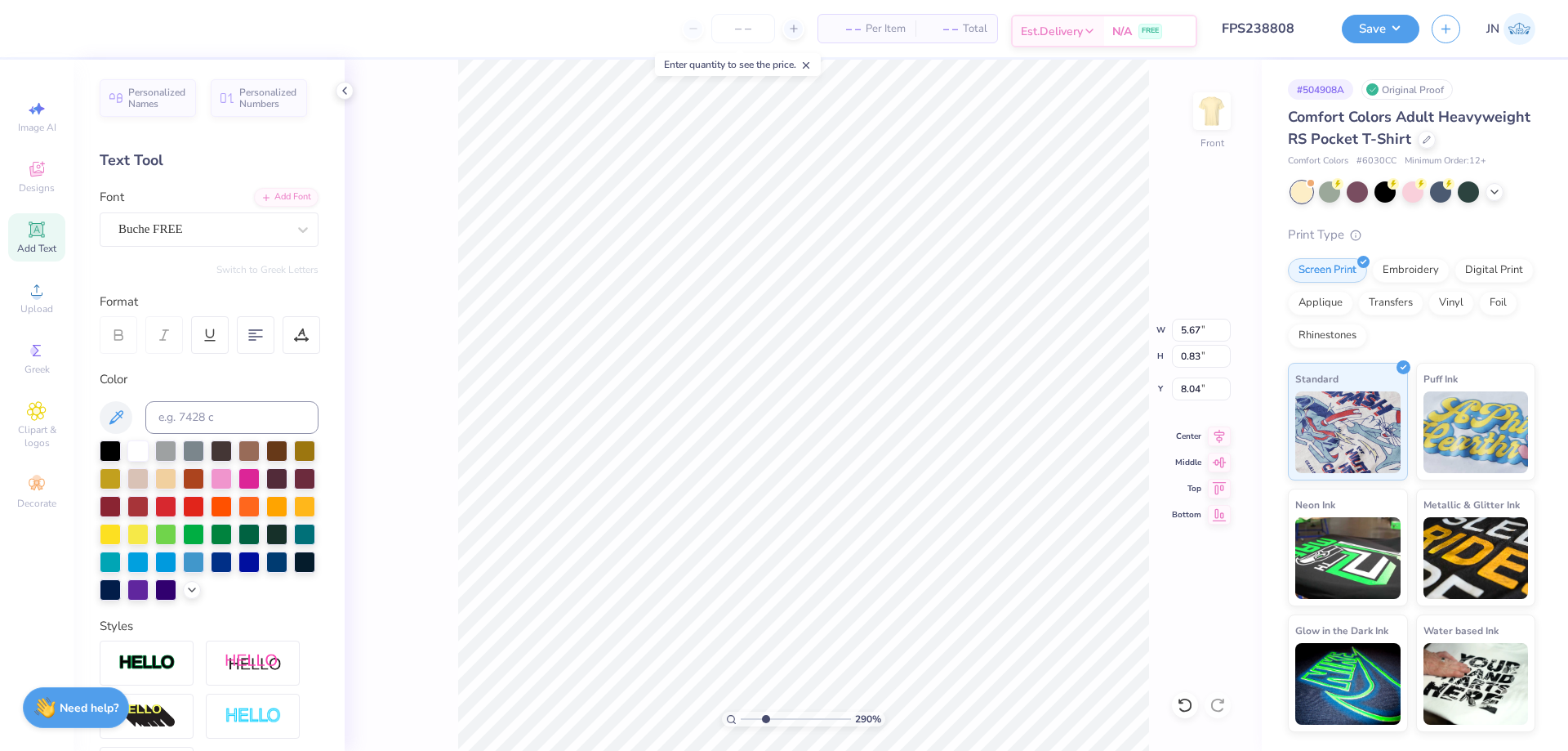
type input "9.28"
click at [881, 440] on li "Duplicate" at bounding box center [913, 444] width 128 height 32
type input "9.04"
type textarea "notre monde francophone!"
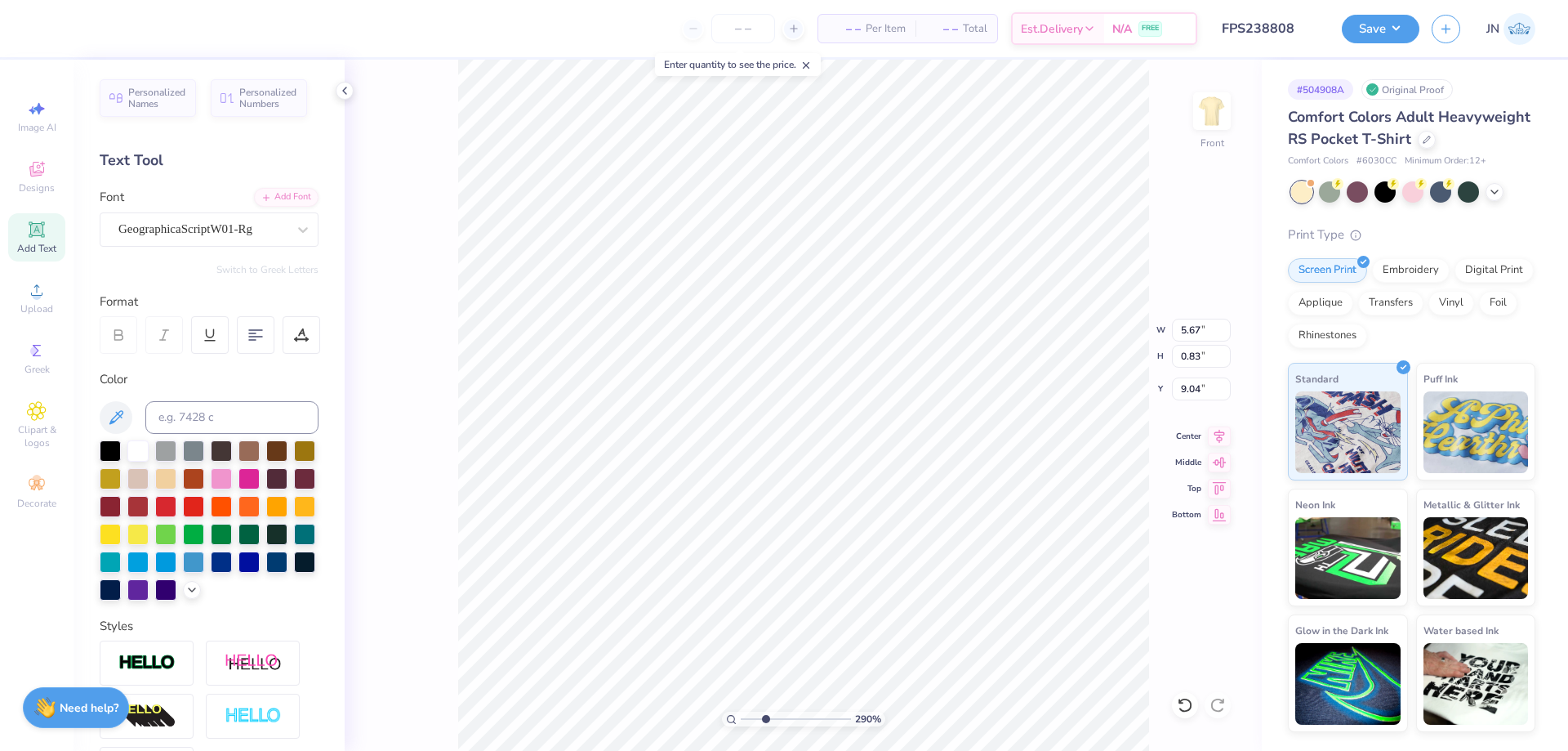
type input "2.23"
click at [758, 717] on input "range" at bounding box center [795, 718] width 110 height 14
type input "6.64"
type input "1.11"
type input "6.05"
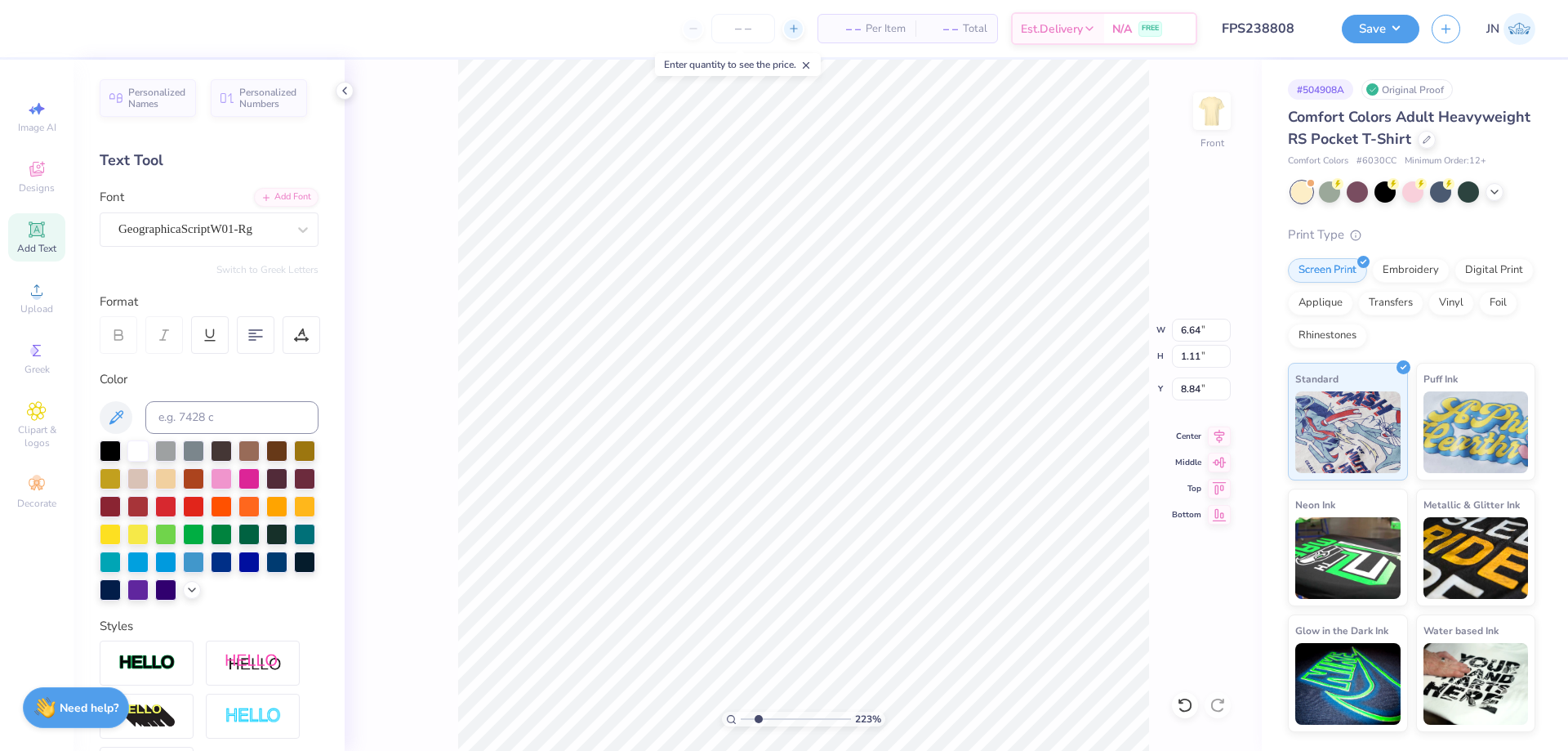
type input "1.01"
type input "8.84"
click at [226, 221] on div "Leander Script Pro" at bounding box center [202, 229] width 171 height 25
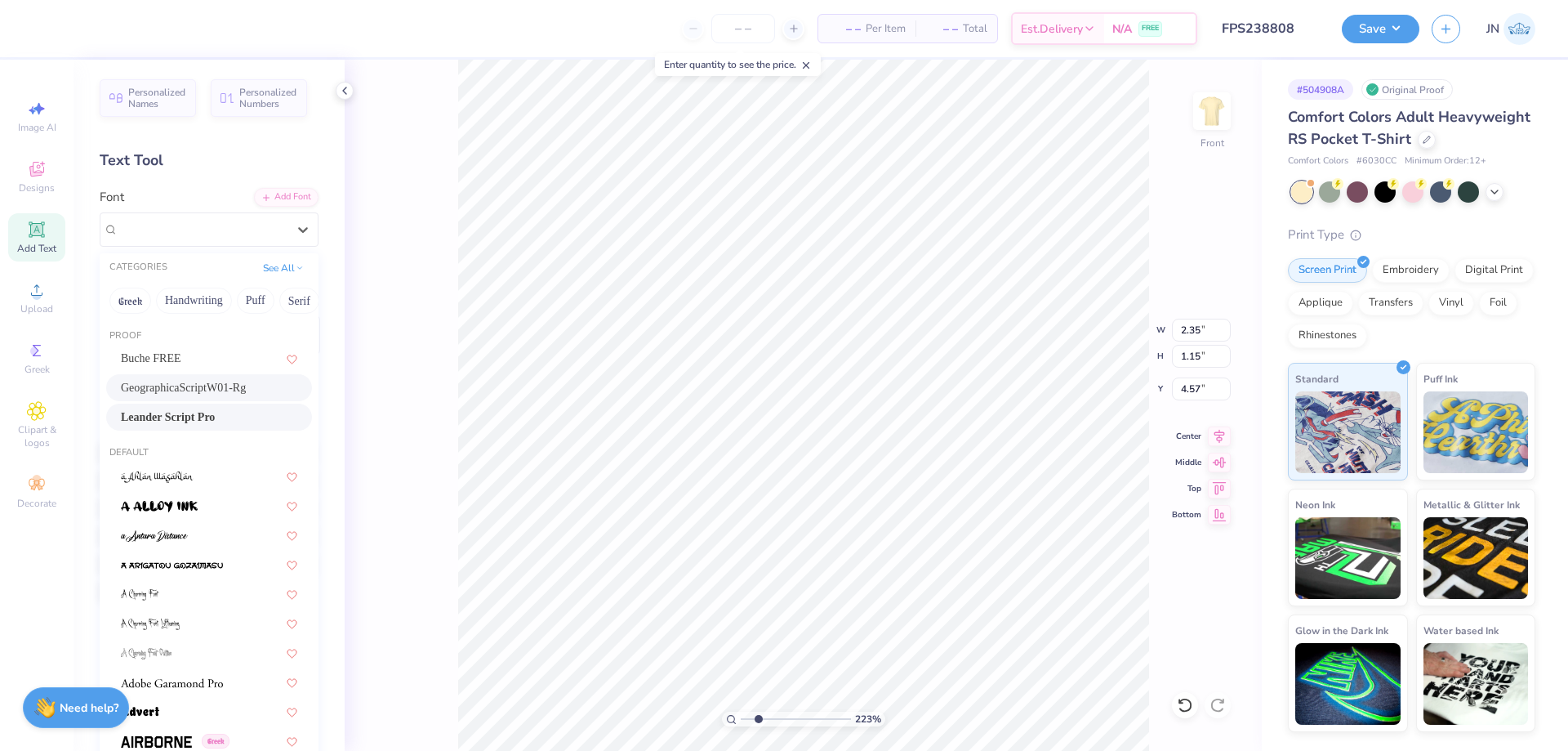
click at [142, 385] on span "GeographicaScriptW01-Rg" at bounding box center [183, 388] width 125 height 17
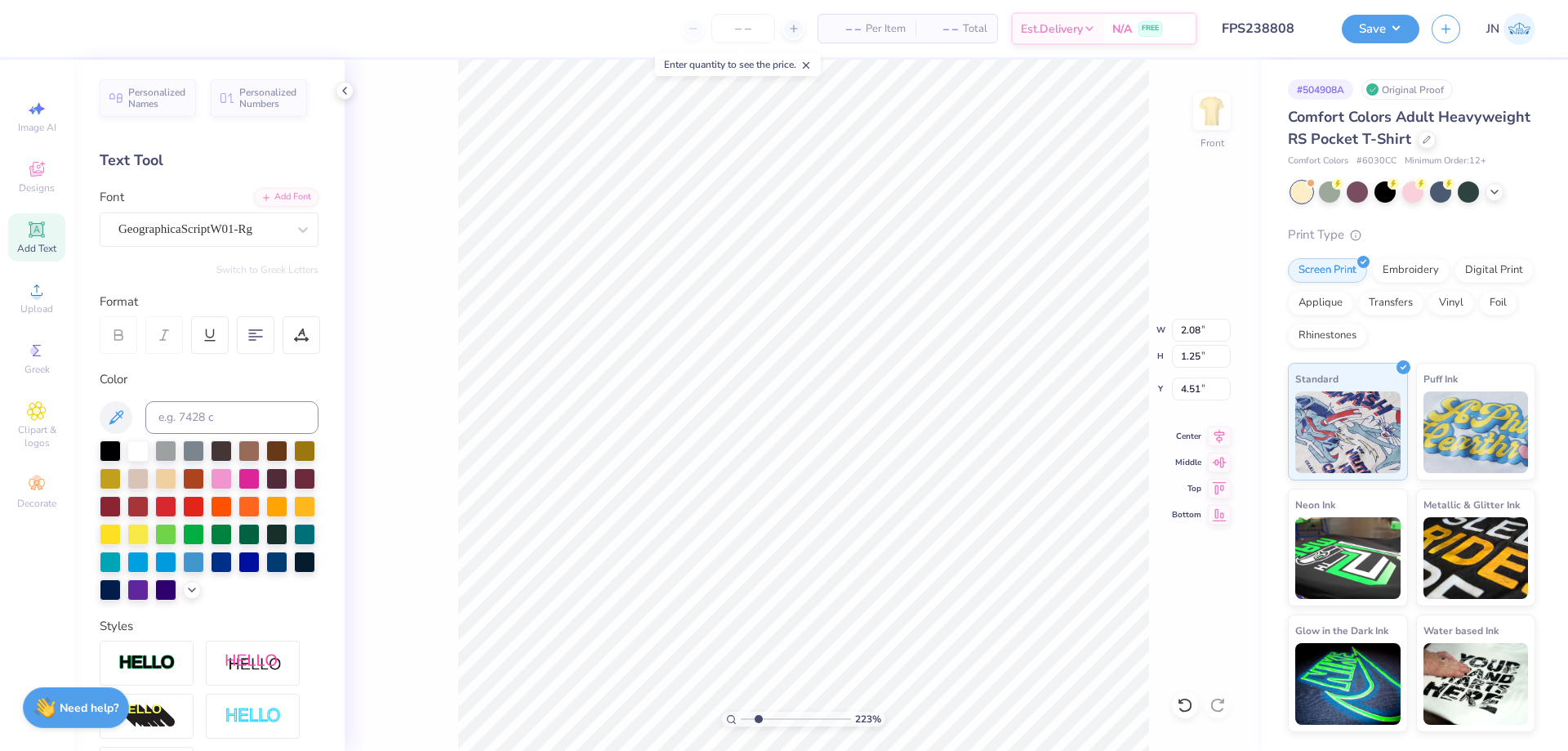
type input "2.08"
type input "1.25"
type input "4.51"
type textarea "French"
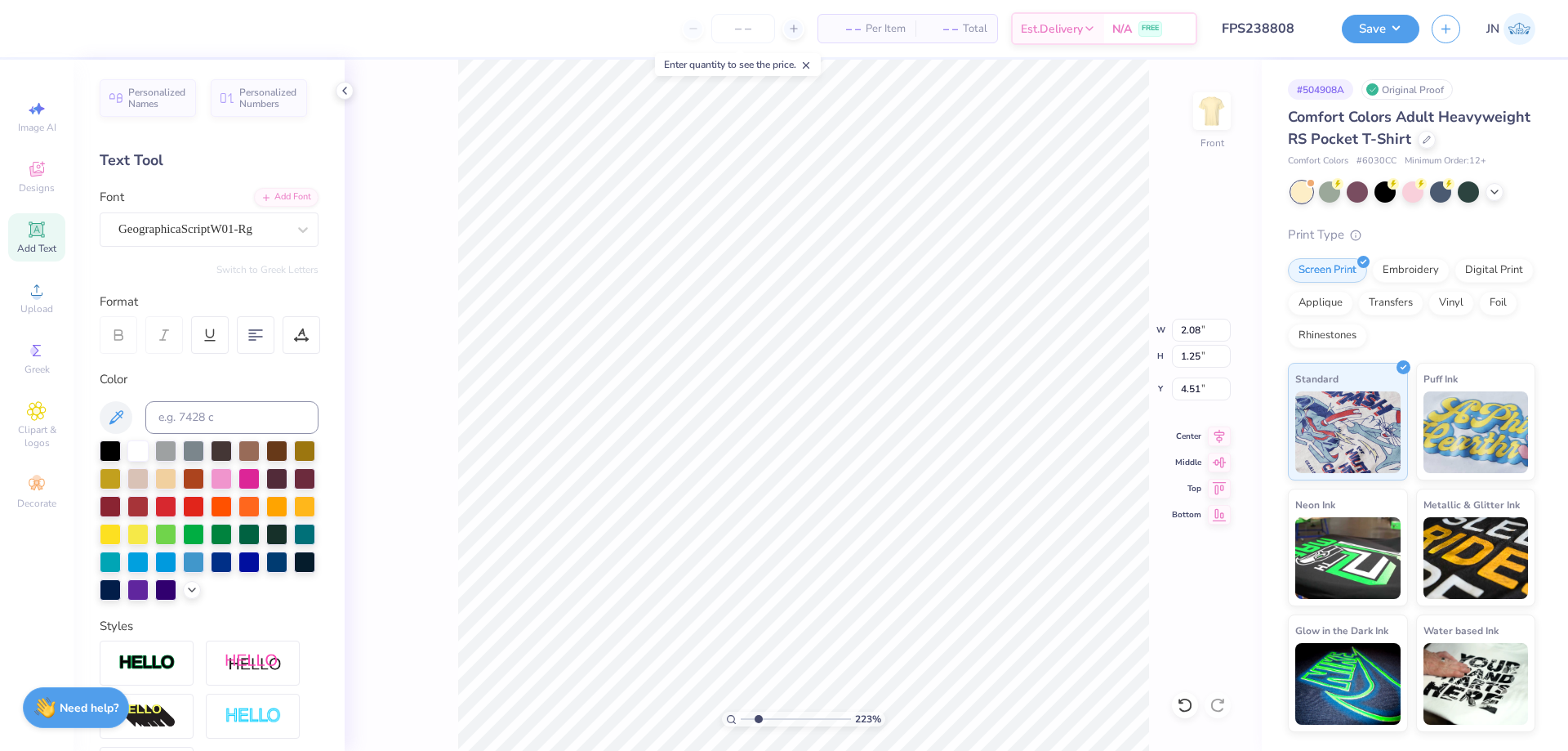
scroll to position [13, 3]
type input "11.06"
type input "11.02"
type input "3.23"
type input "2.38"
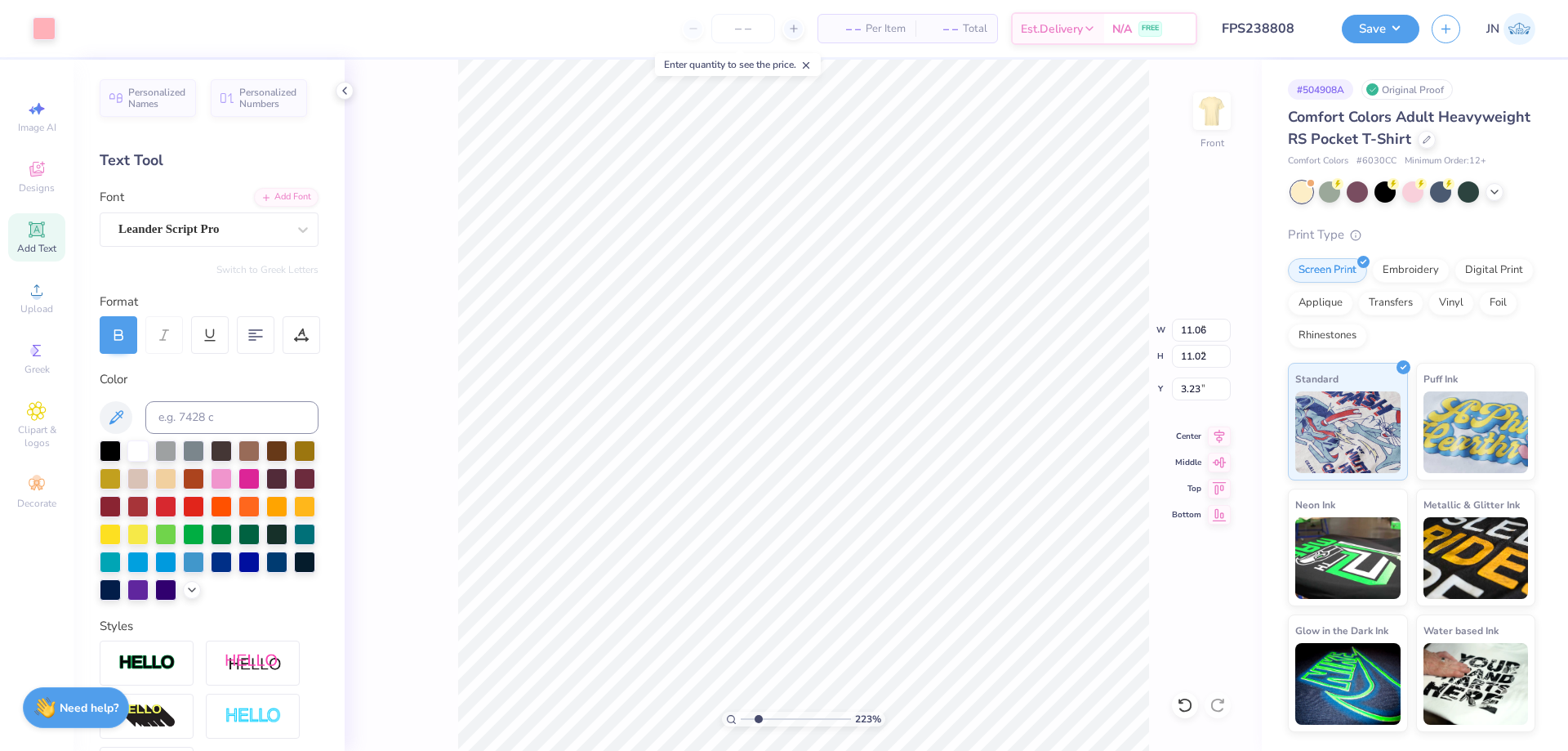
type input "0.42"
type input "5.67"
type textarea "a"
type textarea "Club"
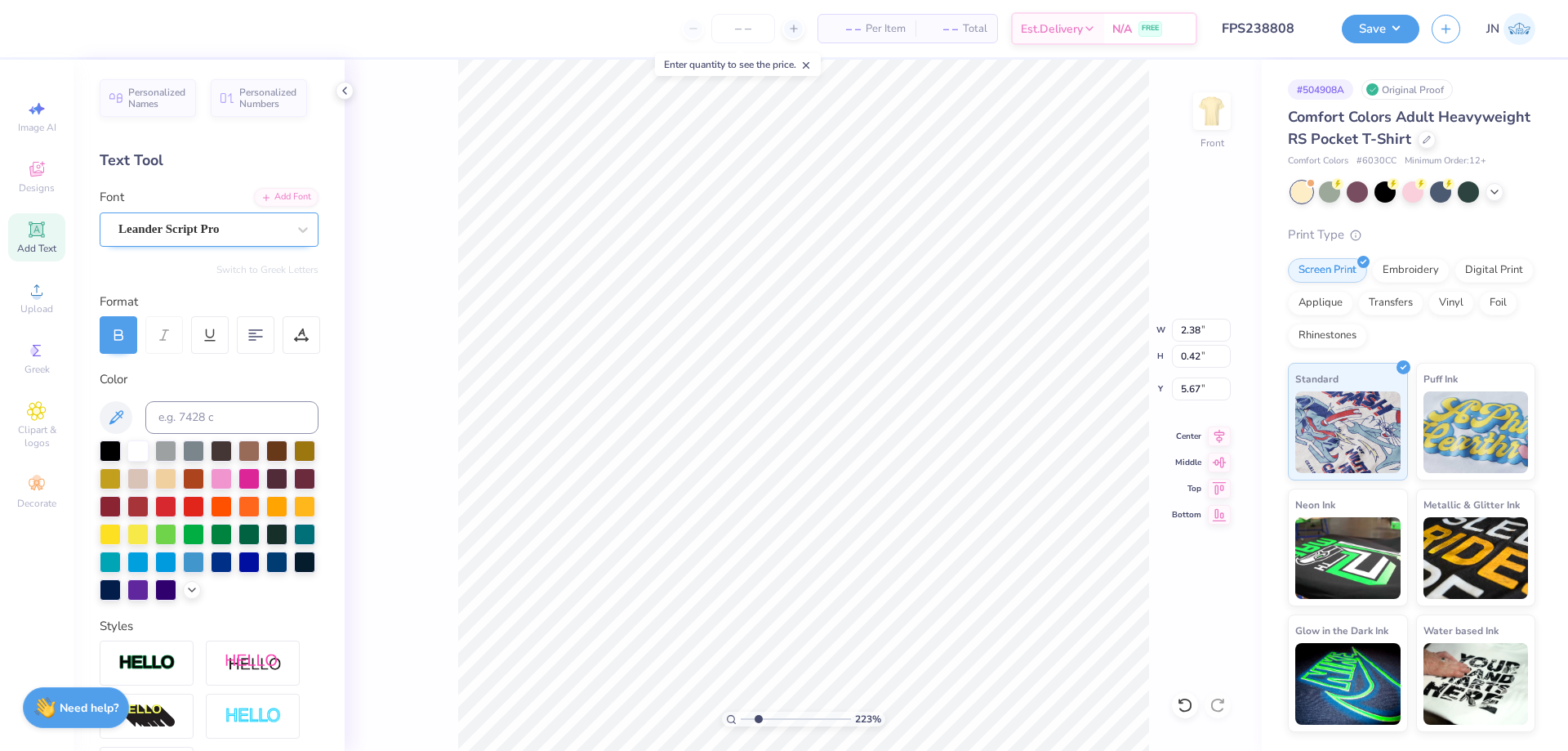
click at [188, 230] on div "Leander Script Pro" at bounding box center [202, 229] width 171 height 25
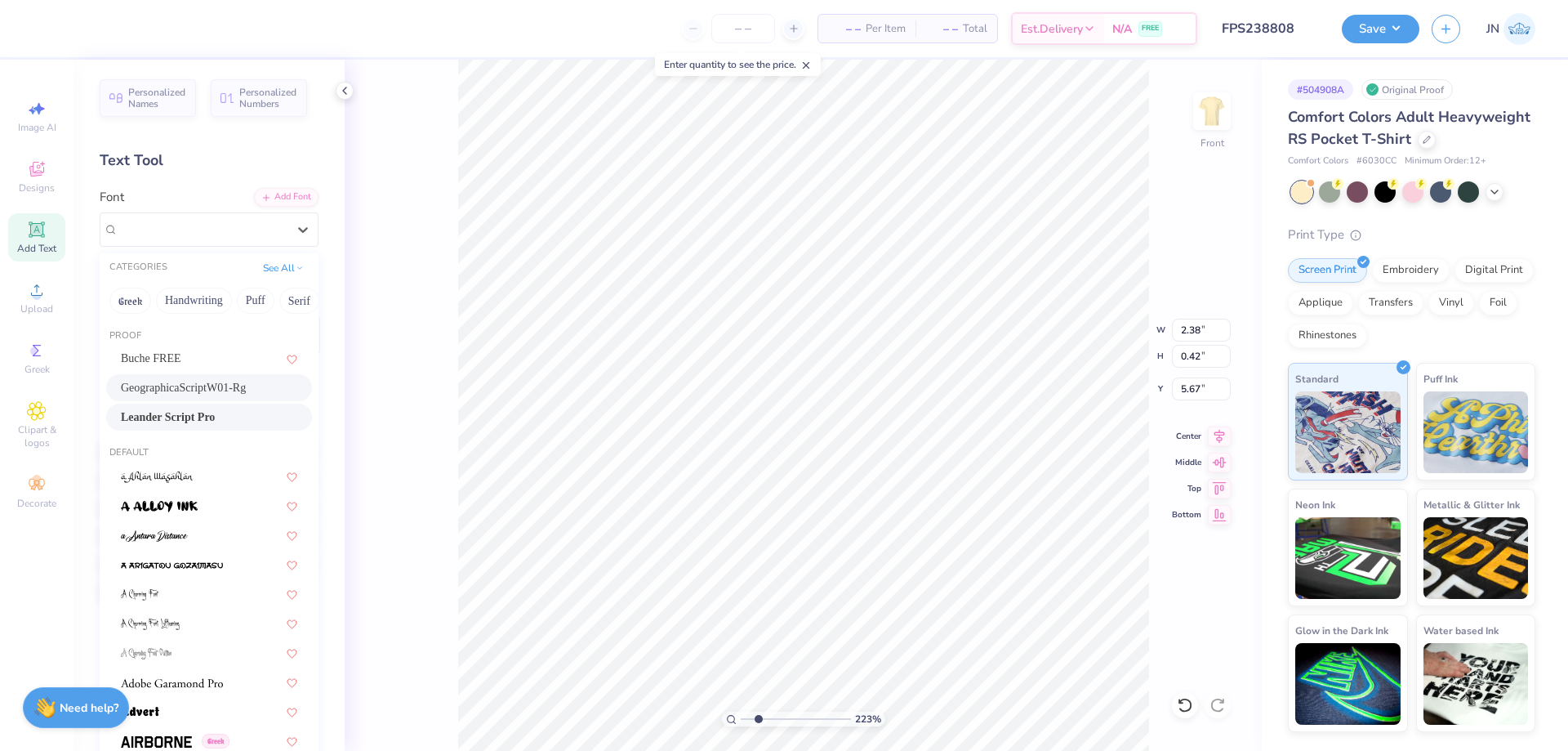
click at [165, 384] on span "GeographicaScriptW01-Rg" at bounding box center [183, 388] width 125 height 17
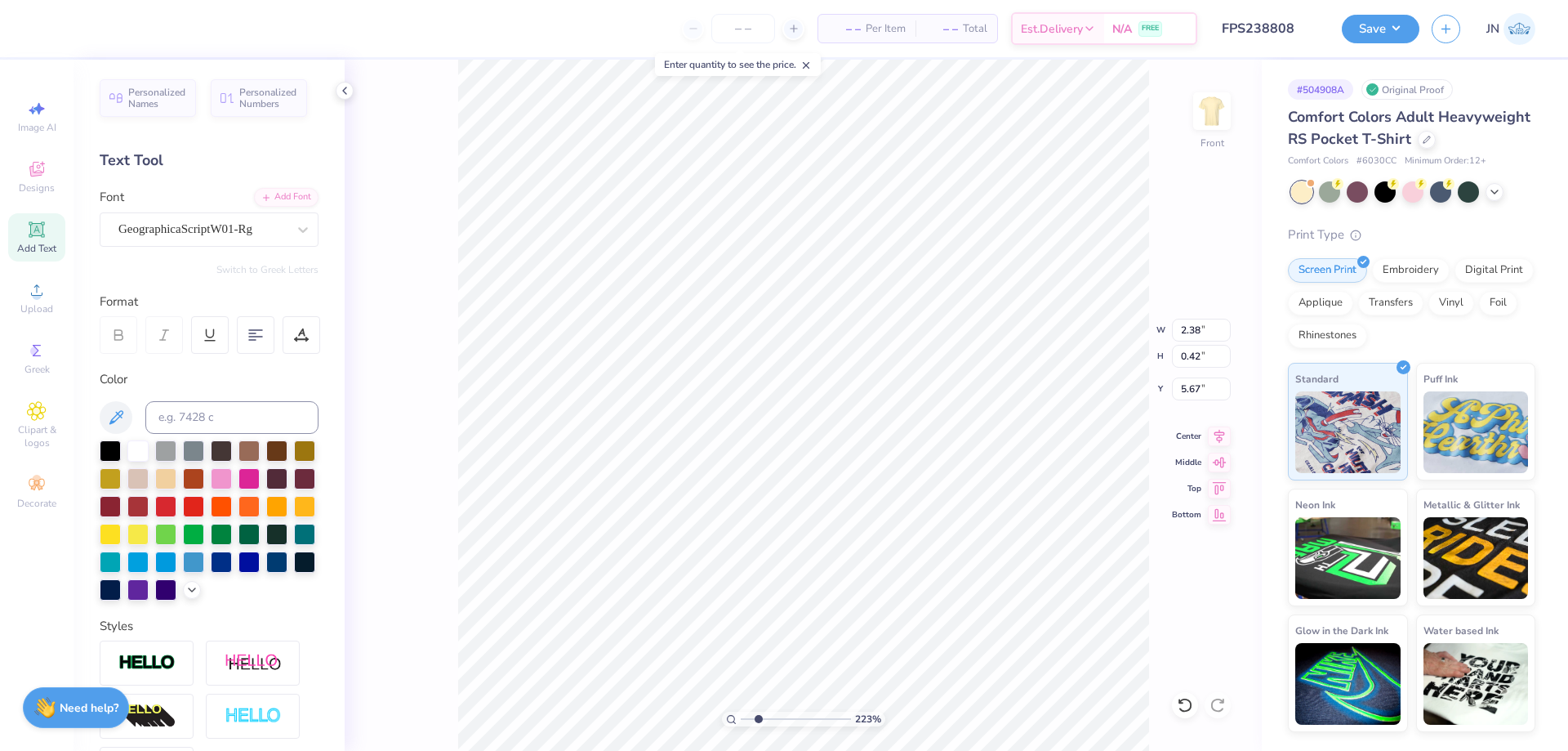
scroll to position [13, 3]
click at [1342, 28] on button "Save" at bounding box center [1380, 27] width 78 height 29
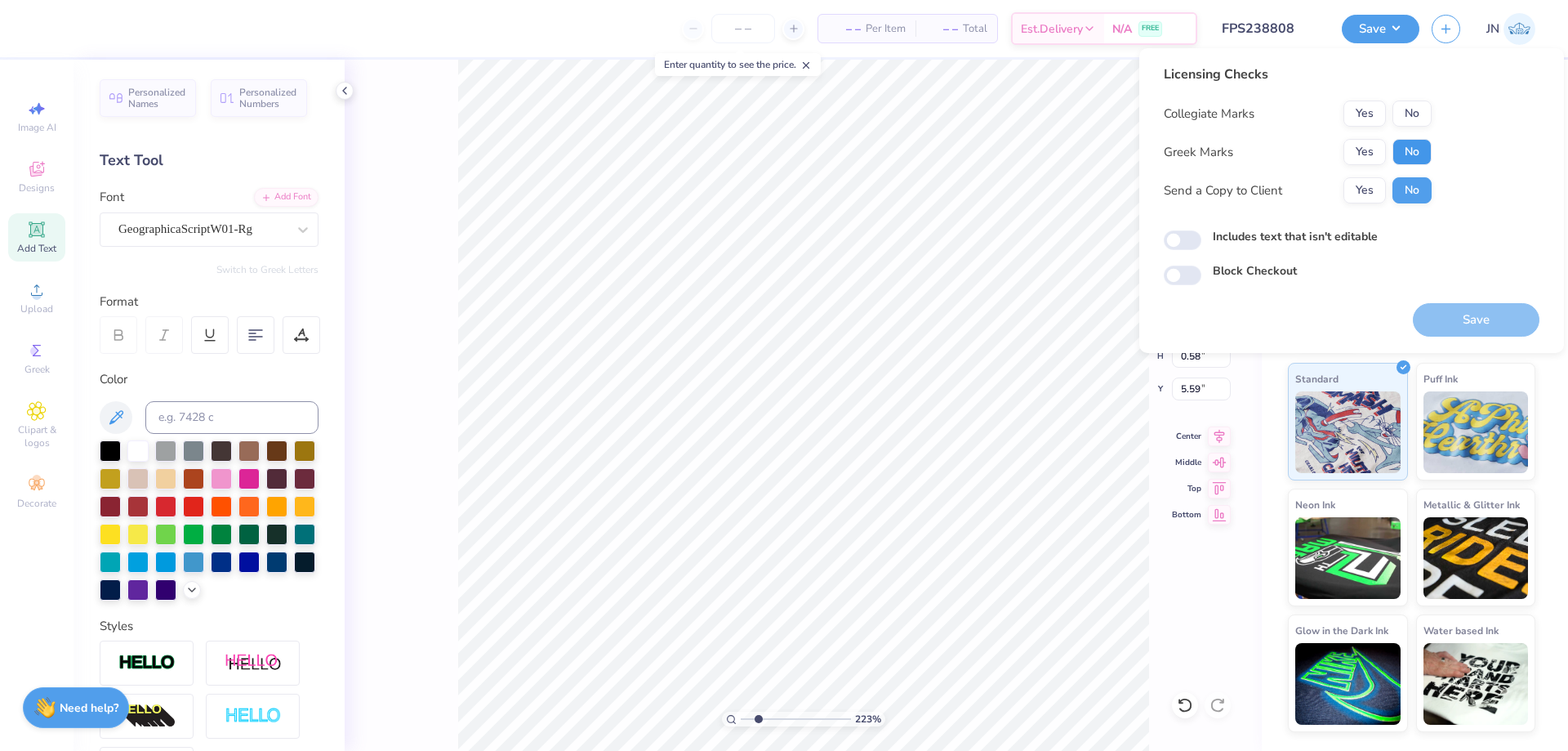
click at [1416, 143] on button "No" at bounding box center [1412, 151] width 39 height 26
click at [1421, 102] on button "No" at bounding box center [1412, 113] width 39 height 26
click at [1455, 319] on button "Save" at bounding box center [1476, 319] width 126 height 34
